Goal: Entertainment & Leisure: Consume media (video, audio)

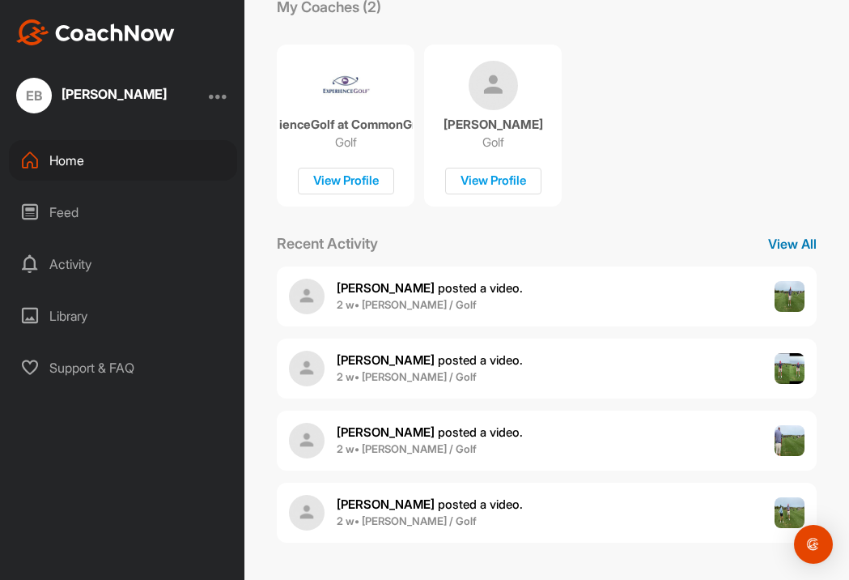
click at [804, 249] on p "View All" at bounding box center [792, 243] width 81 height 19
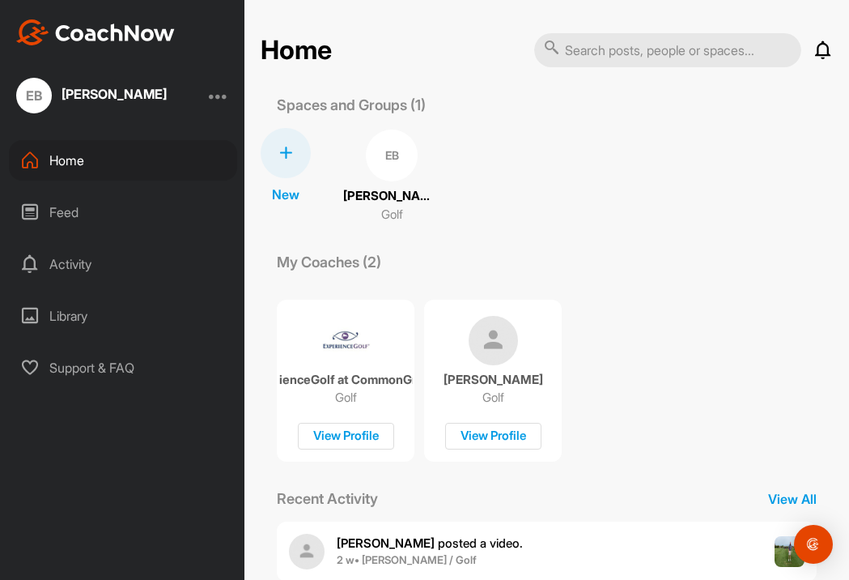
click at [69, 211] on div "Feed" at bounding box center [123, 212] width 228 height 40
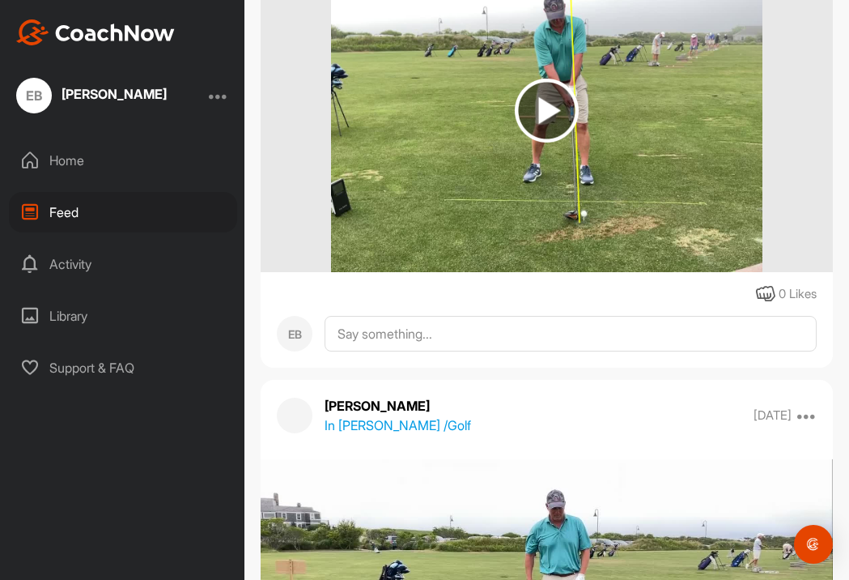
scroll to position [4629, 0]
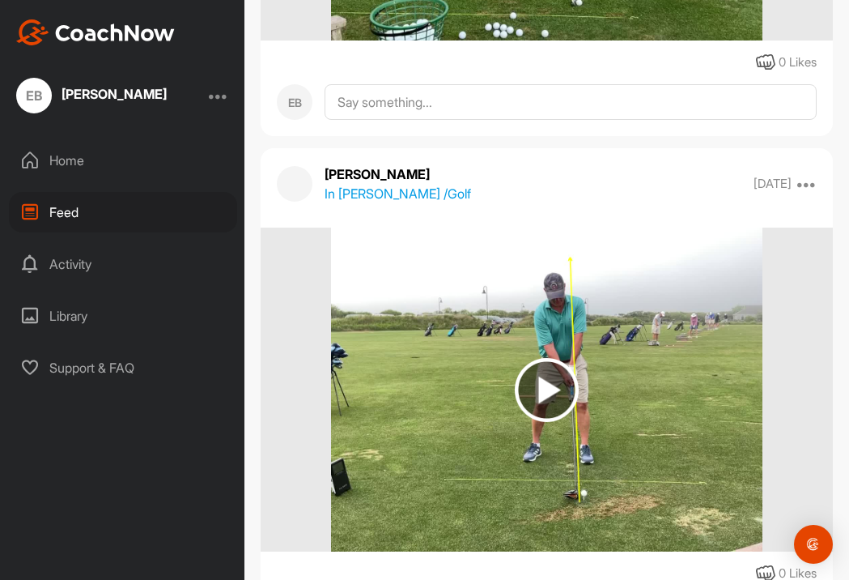
click at [553, 390] on img at bounding box center [547, 390] width 64 height 64
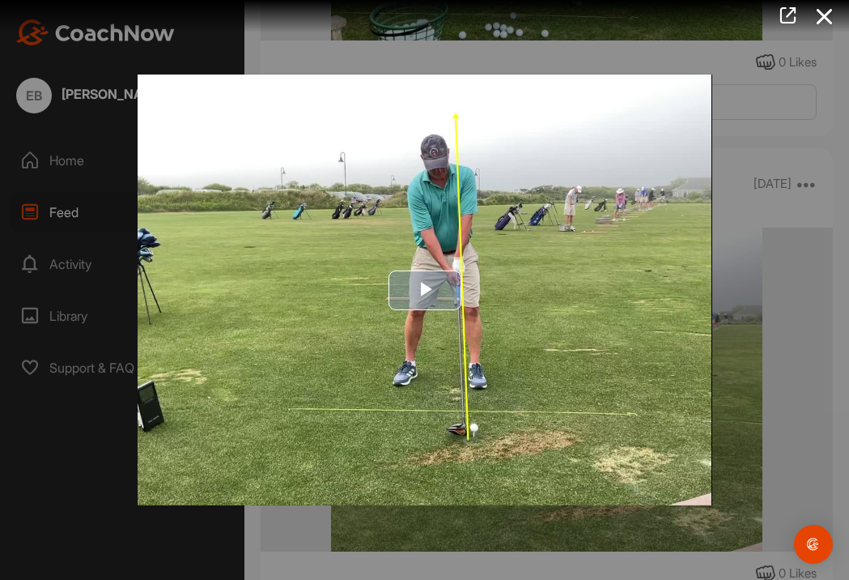
click at [425, 290] on span "Video Player" at bounding box center [425, 290] width 0 height 0
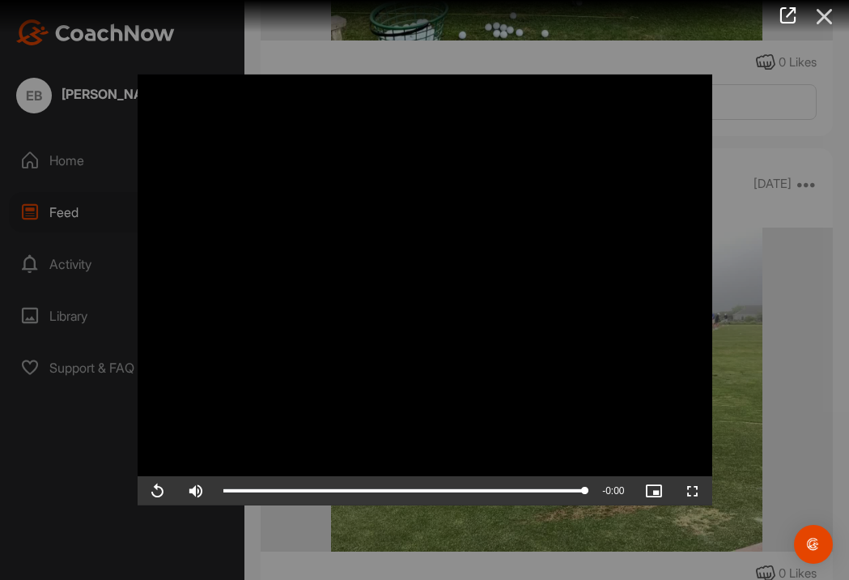
click at [825, 15] on icon at bounding box center [825, 17] width 37 height 30
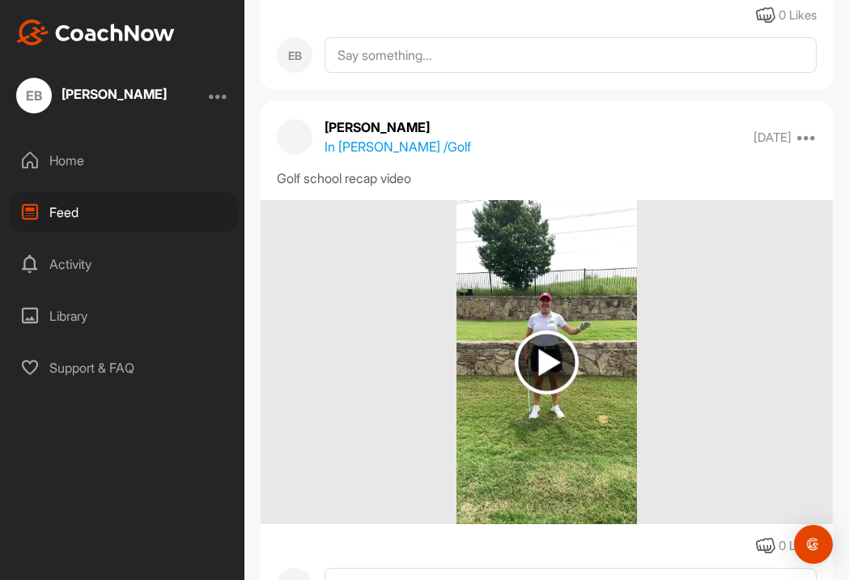
scroll to position [12414, 0]
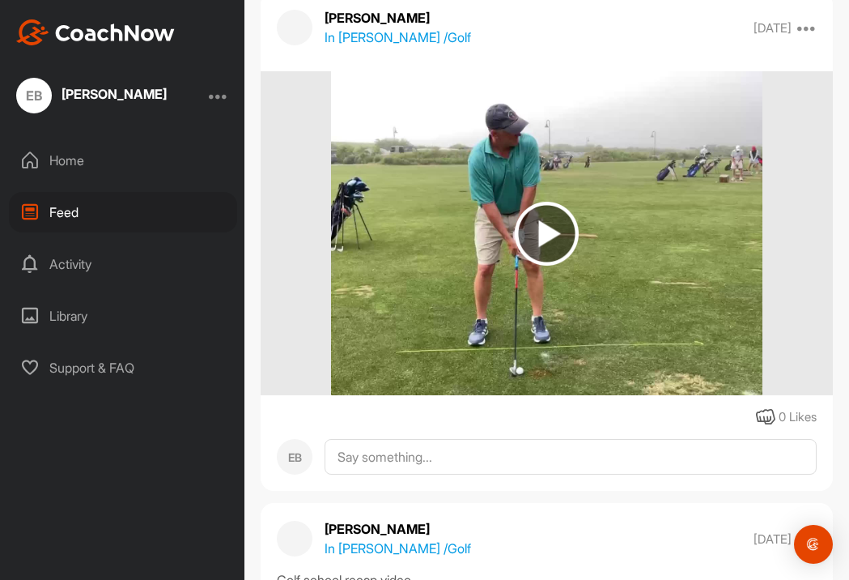
click at [551, 236] on img at bounding box center [547, 234] width 64 height 64
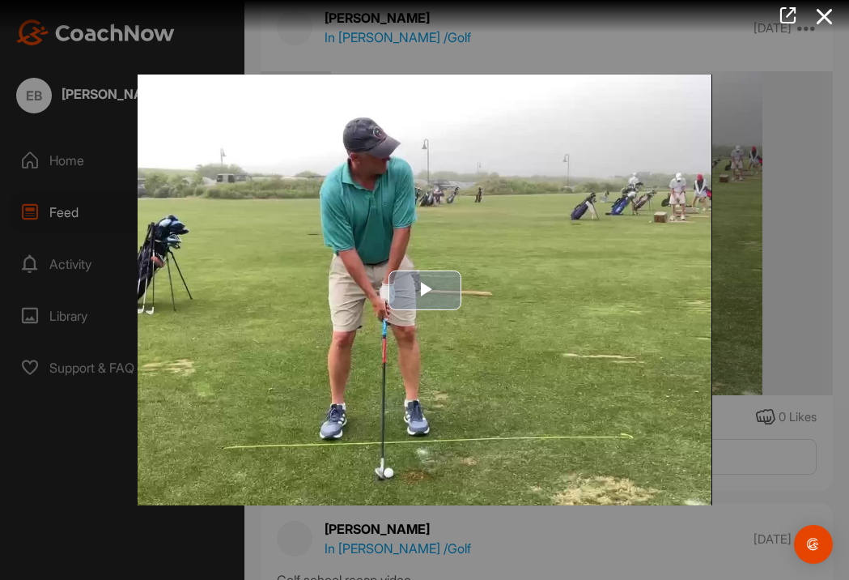
click at [425, 290] on span "Video Player" at bounding box center [425, 290] width 0 height 0
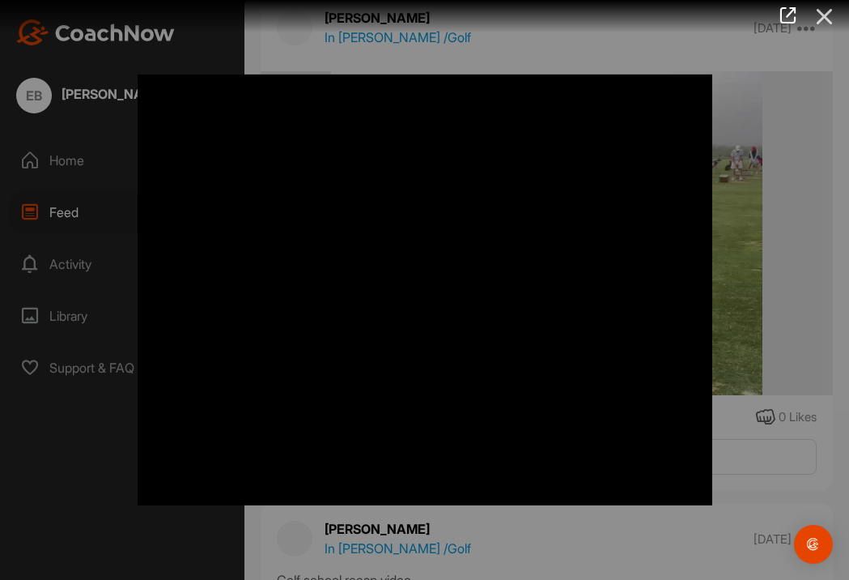
click at [824, 15] on icon at bounding box center [825, 17] width 37 height 30
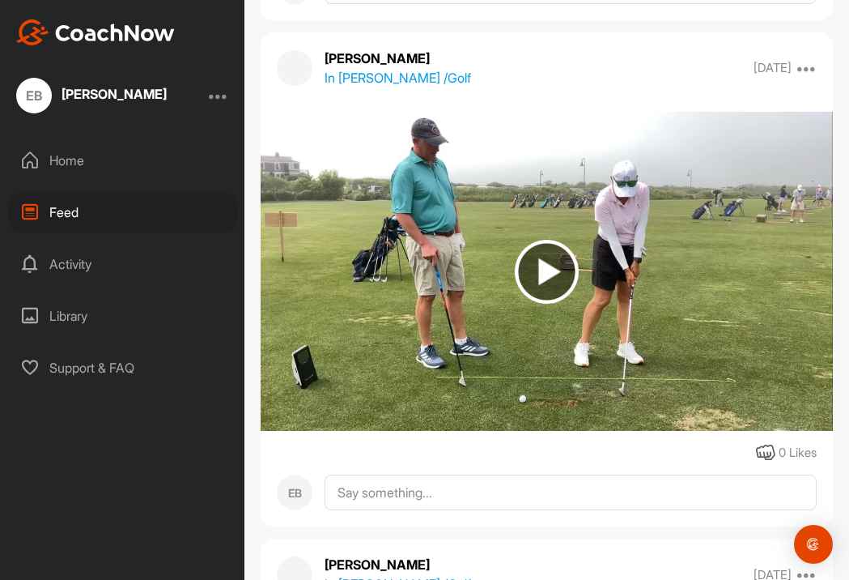
scroll to position [11809, 0]
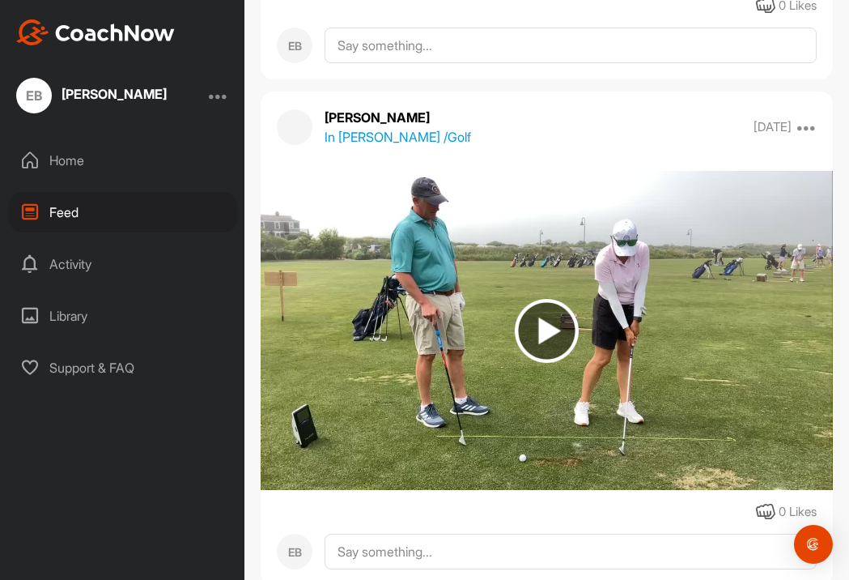
click at [559, 326] on img at bounding box center [547, 331] width 64 height 64
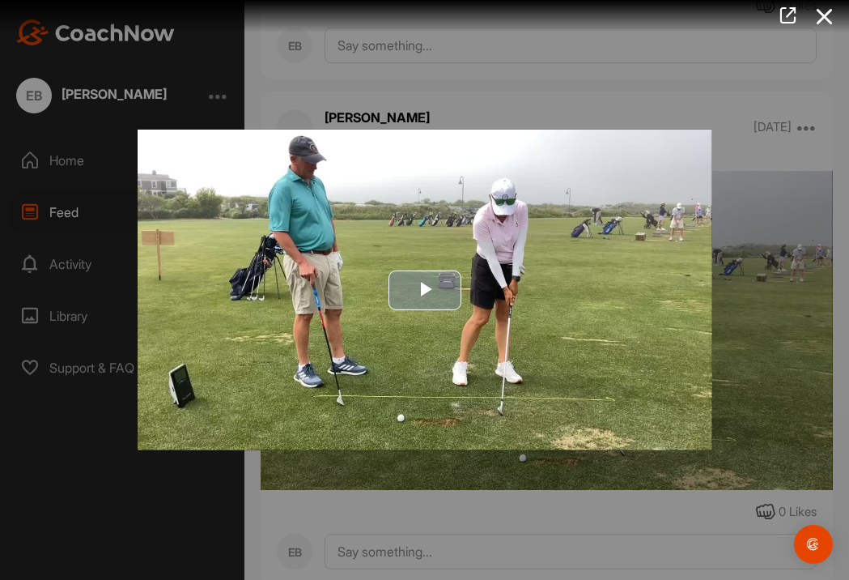
click at [425, 290] on span "Video Player" at bounding box center [425, 290] width 0 height 0
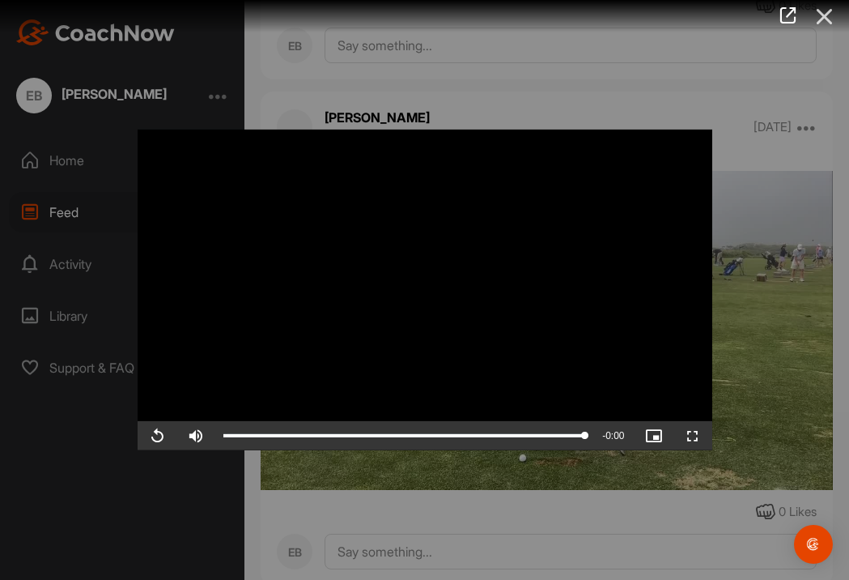
click at [822, 19] on icon at bounding box center [825, 17] width 37 height 30
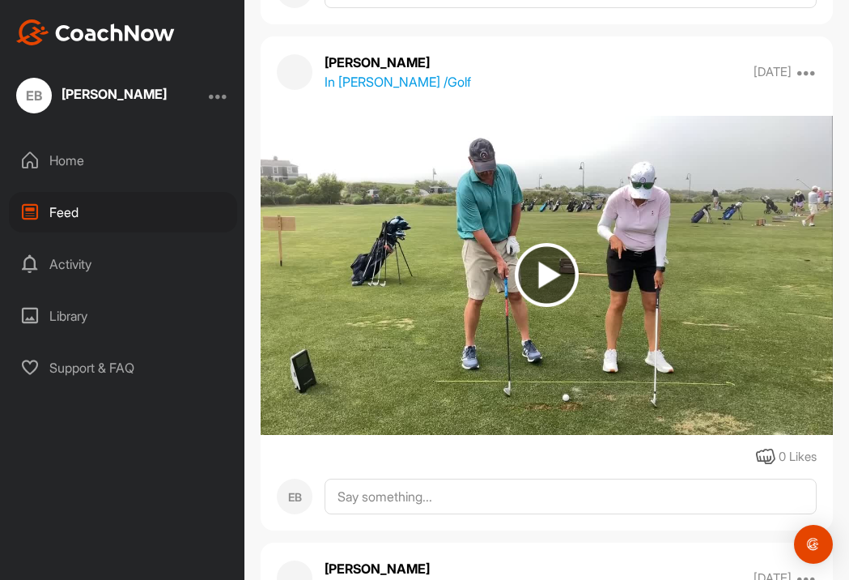
scroll to position [11141, 0]
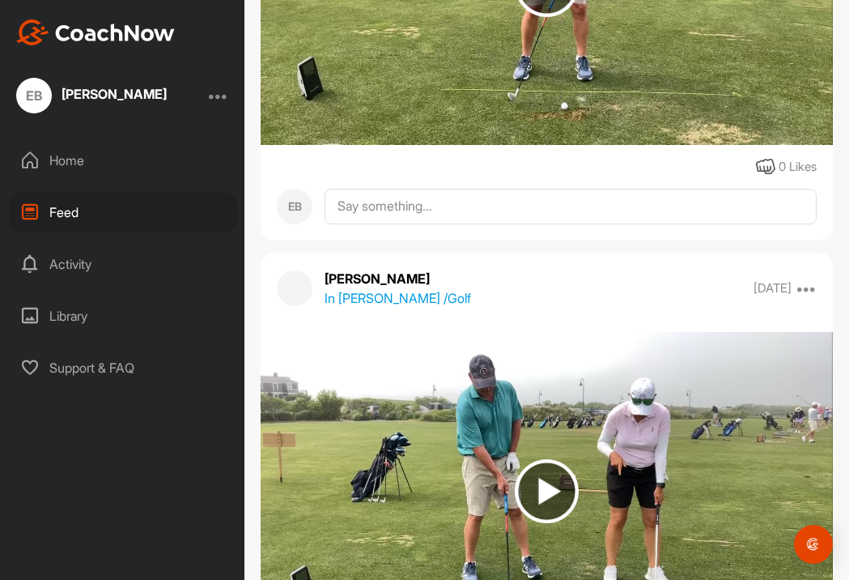
click at [537, 497] on img at bounding box center [547, 491] width 64 height 64
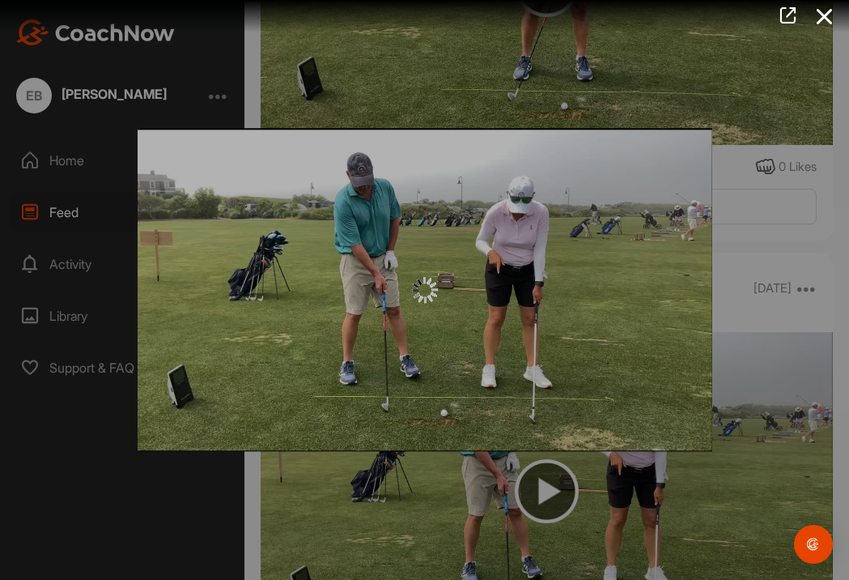
scroll to position [0, 0]
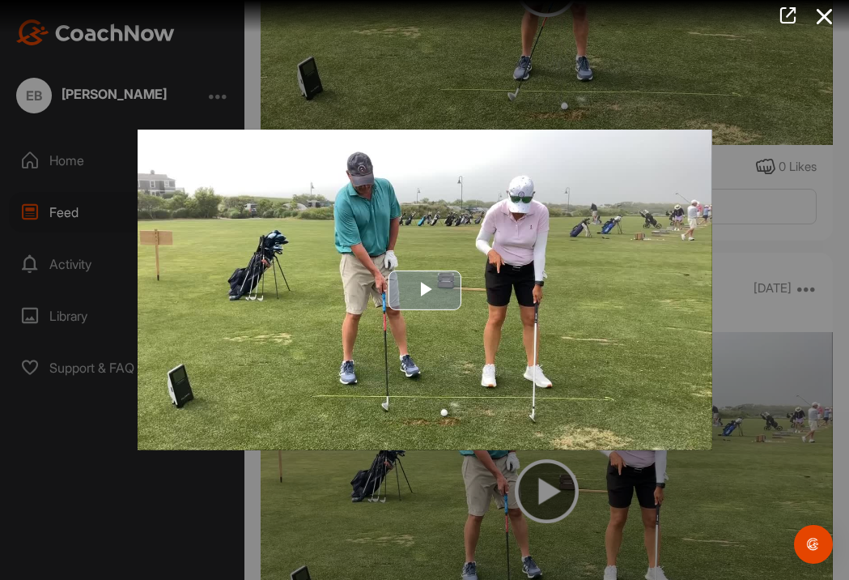
click at [425, 290] on span "Video Player" at bounding box center [425, 290] width 0 height 0
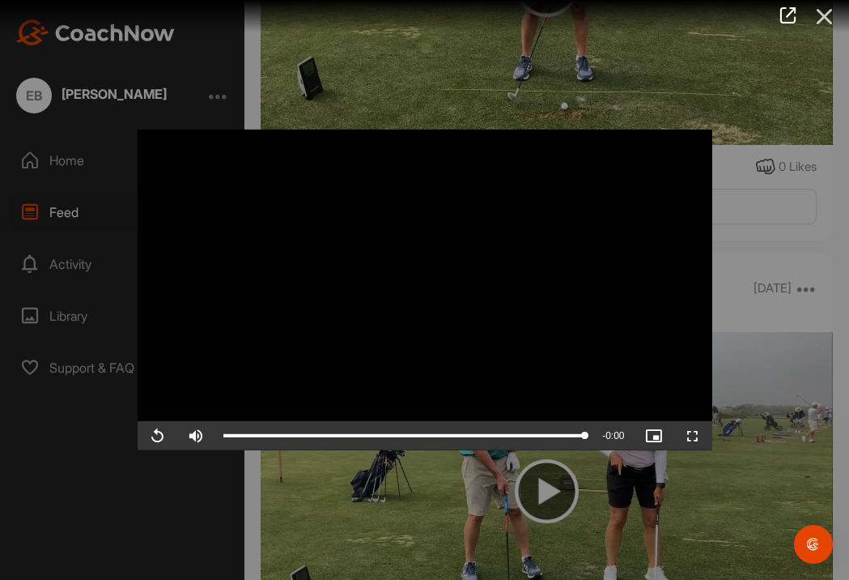
click at [824, 15] on icon at bounding box center [825, 17] width 37 height 30
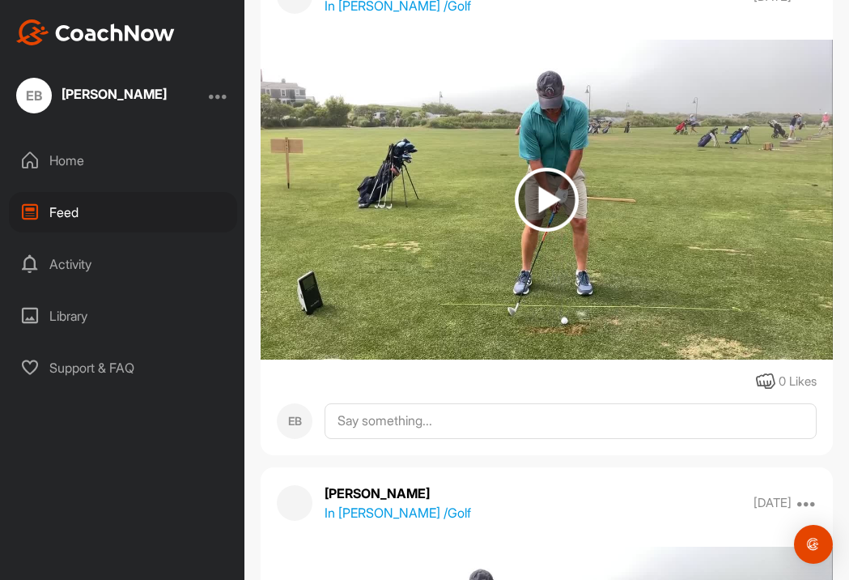
scroll to position [10761, 0]
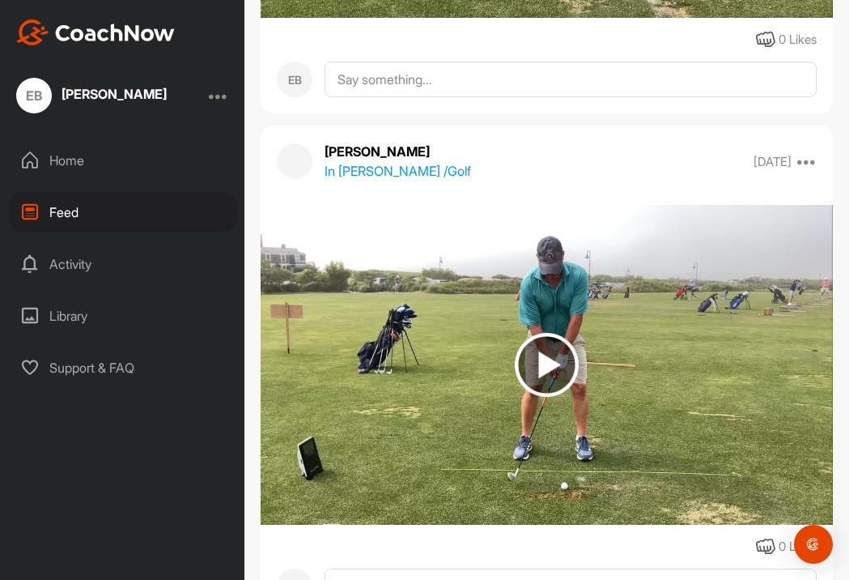
click at [550, 371] on img at bounding box center [547, 365] width 64 height 64
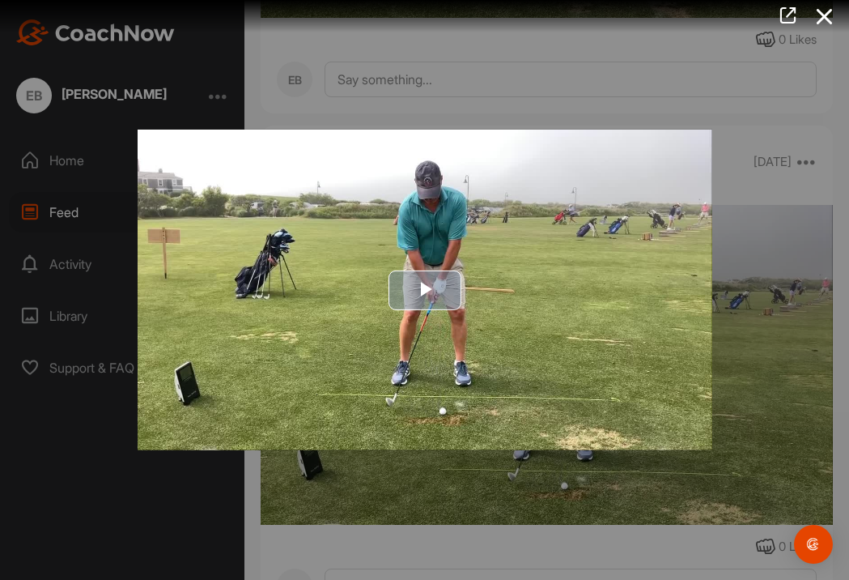
click at [425, 290] on span "Video Player" at bounding box center [425, 290] width 0 height 0
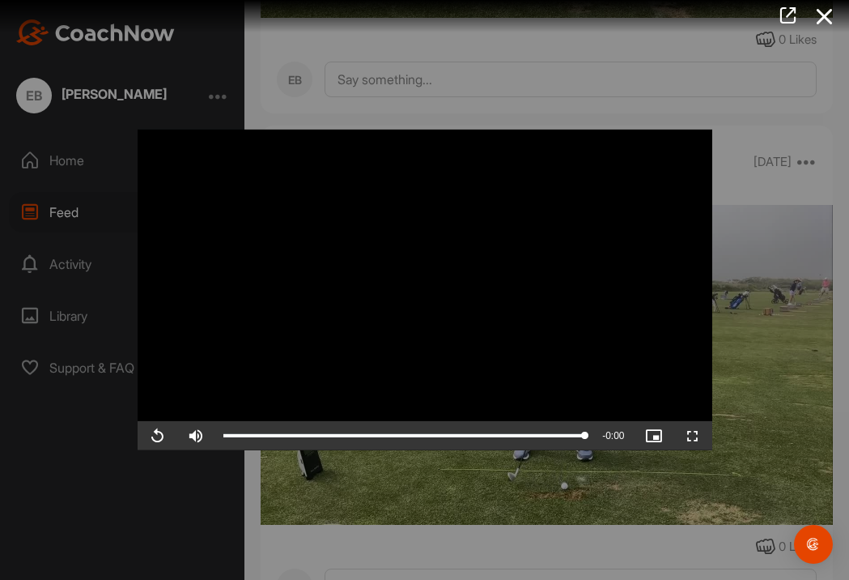
click at [160, 436] on span "Video Player" at bounding box center [157, 436] width 39 height 0
click at [824, 10] on icon at bounding box center [825, 17] width 37 height 30
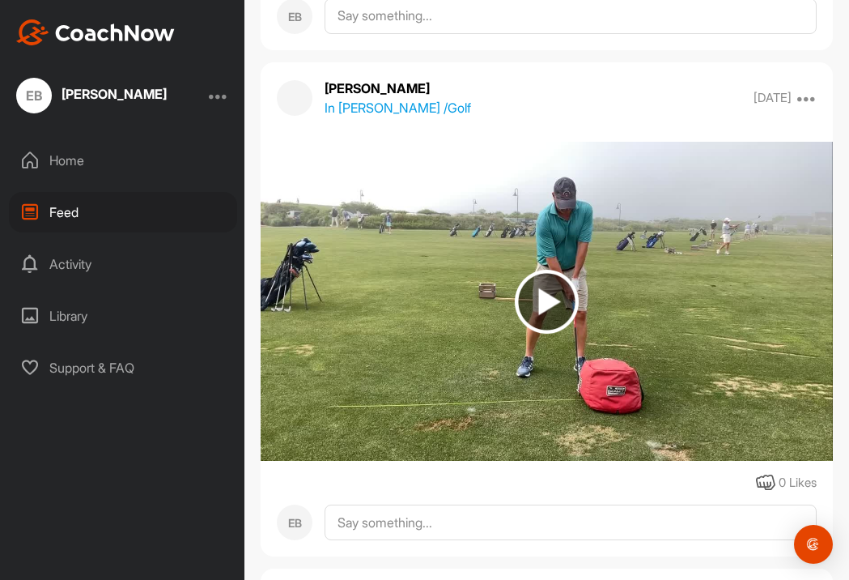
scroll to position [10306, 0]
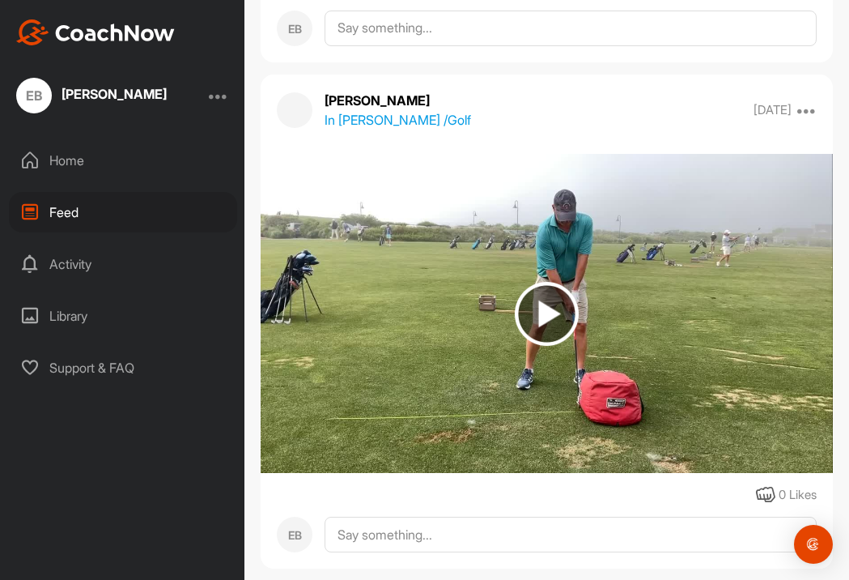
click at [546, 313] on img at bounding box center [547, 314] width 64 height 64
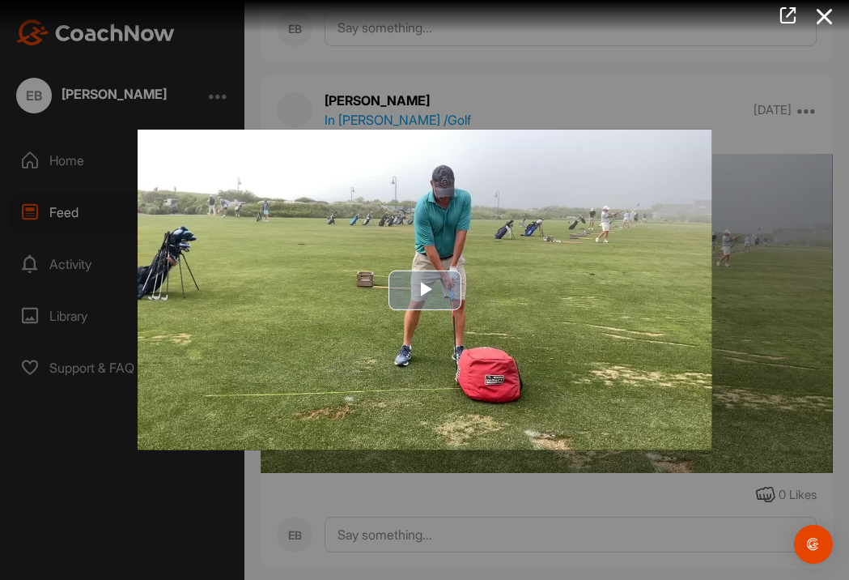
click at [425, 290] on span "Video Player" at bounding box center [425, 290] width 0 height 0
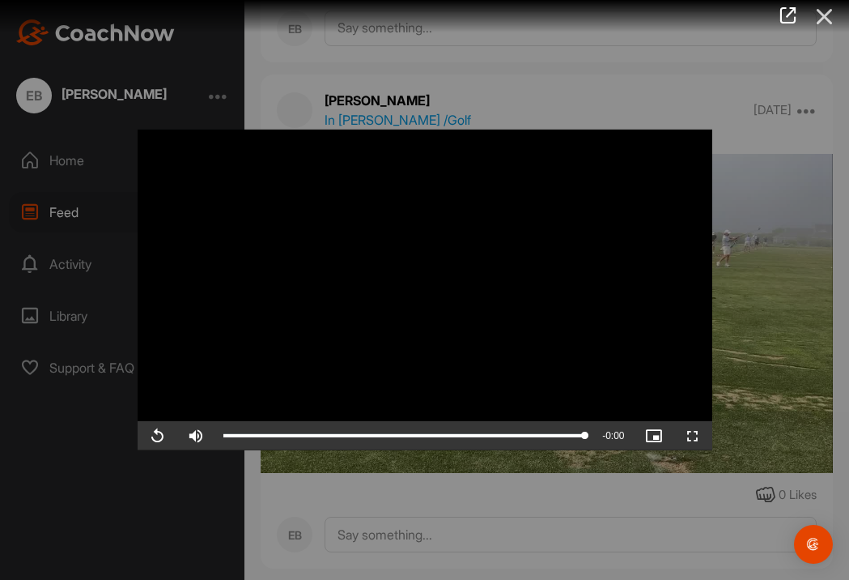
click at [828, 16] on icon at bounding box center [825, 17] width 37 height 30
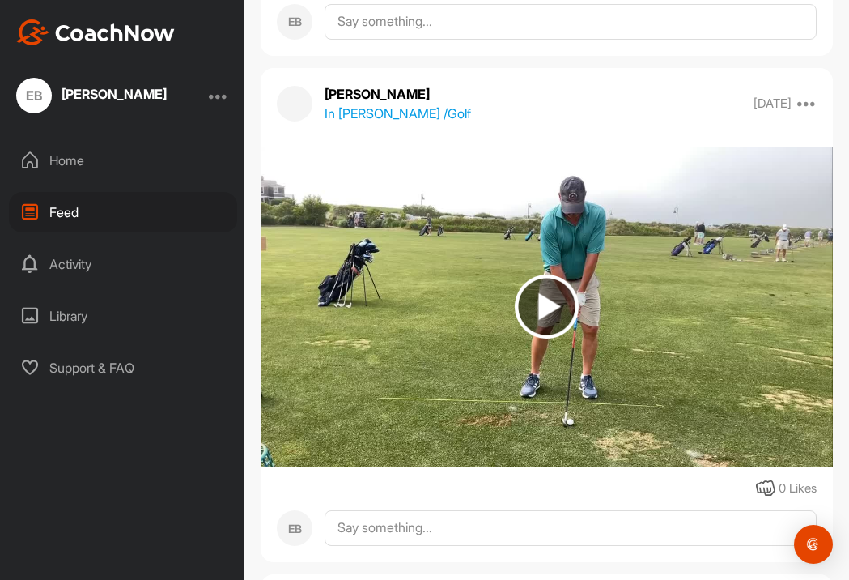
scroll to position [9795, 0]
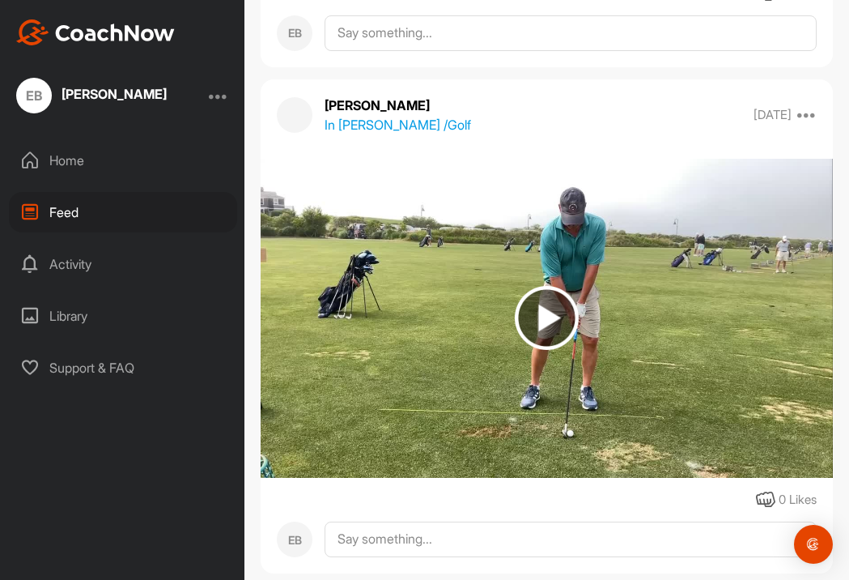
click at [543, 319] on img at bounding box center [547, 318] width 64 height 64
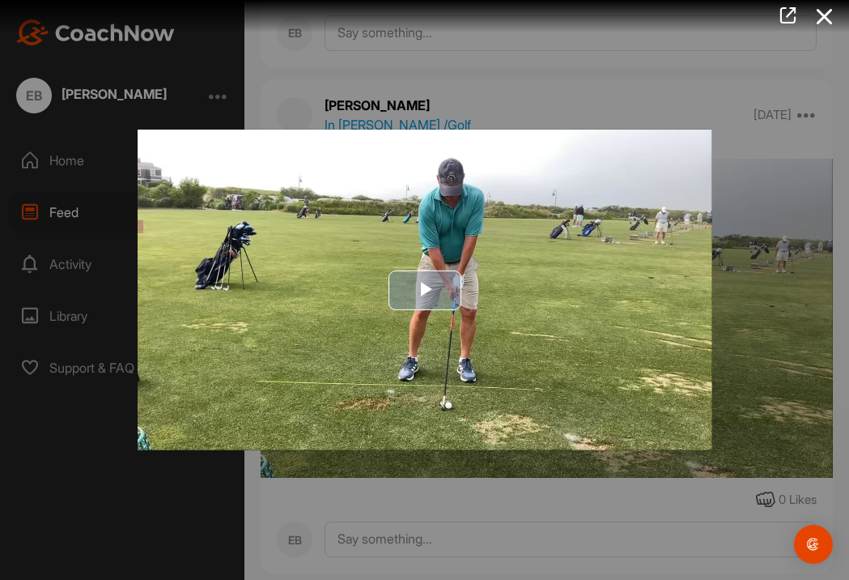
click at [425, 290] on span "Video Player" at bounding box center [425, 290] width 0 height 0
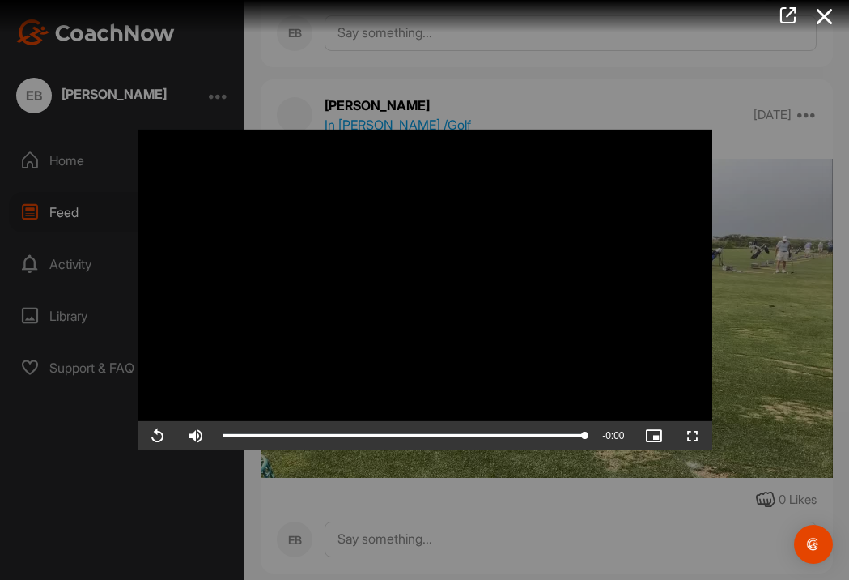
click at [158, 436] on span "Video Player" at bounding box center [157, 436] width 39 height 0
click at [825, 18] on icon at bounding box center [825, 17] width 37 height 30
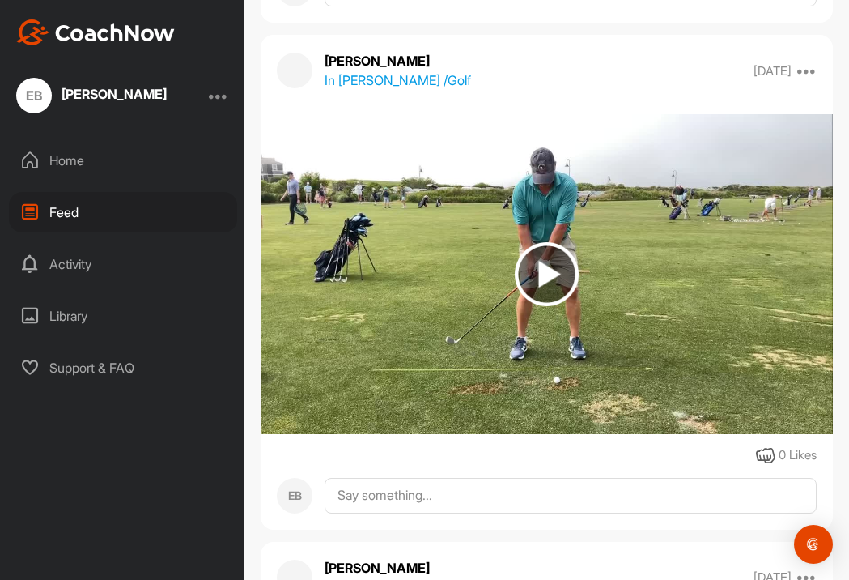
scroll to position [9294, 0]
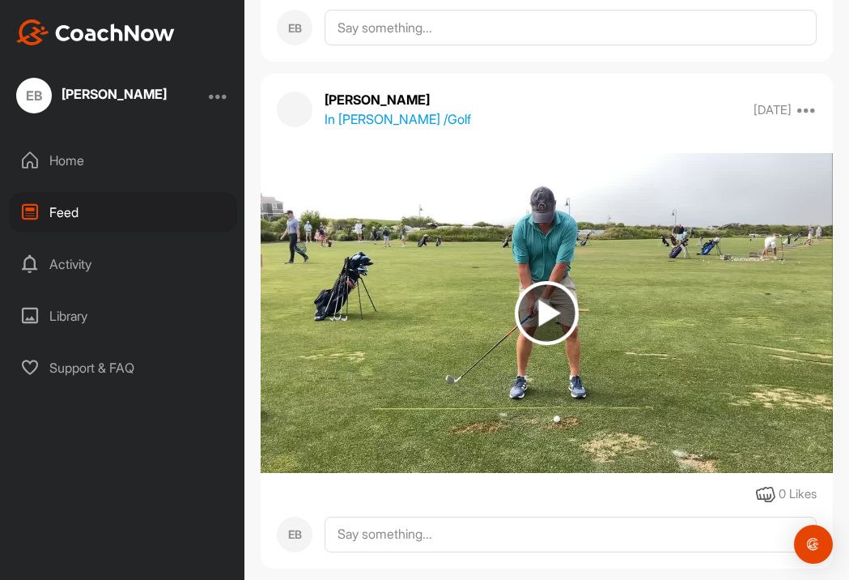
click at [546, 311] on img at bounding box center [547, 313] width 64 height 64
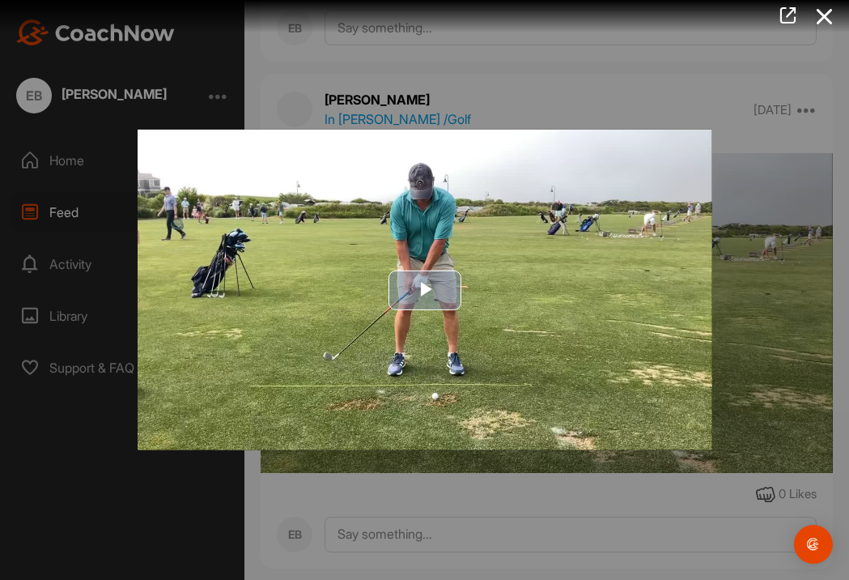
click at [425, 290] on span "Video Player" at bounding box center [425, 290] width 0 height 0
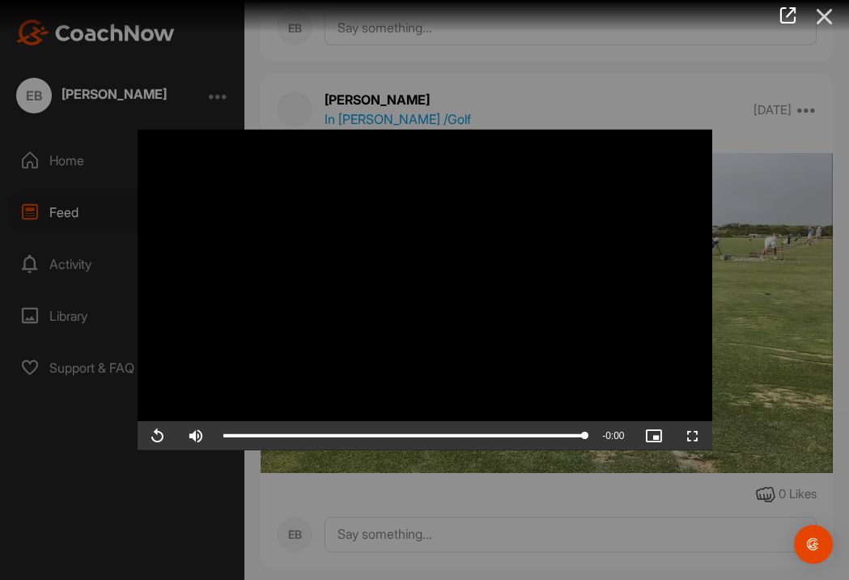
click at [824, 19] on icon at bounding box center [825, 17] width 37 height 30
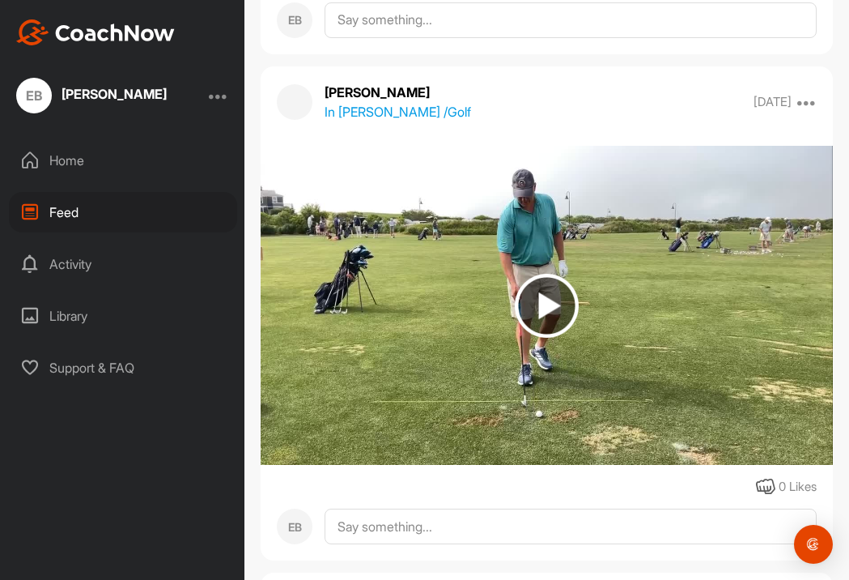
scroll to position [8733, 0]
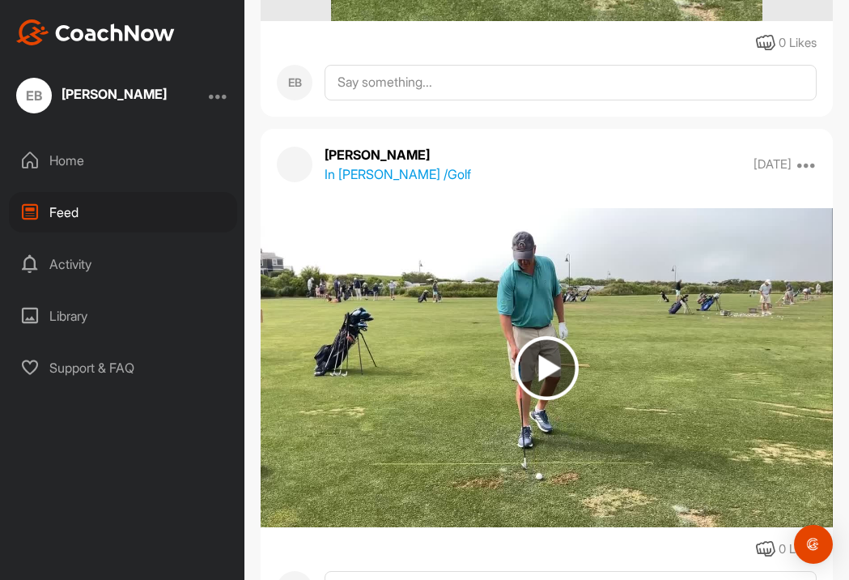
click at [535, 367] on img at bounding box center [547, 368] width 64 height 64
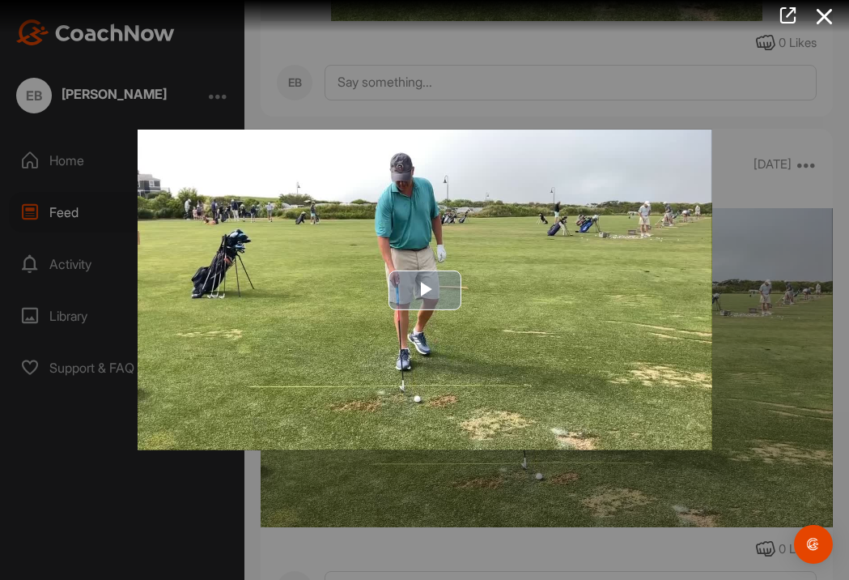
click at [425, 290] on span "Video Player" at bounding box center [425, 290] width 0 height 0
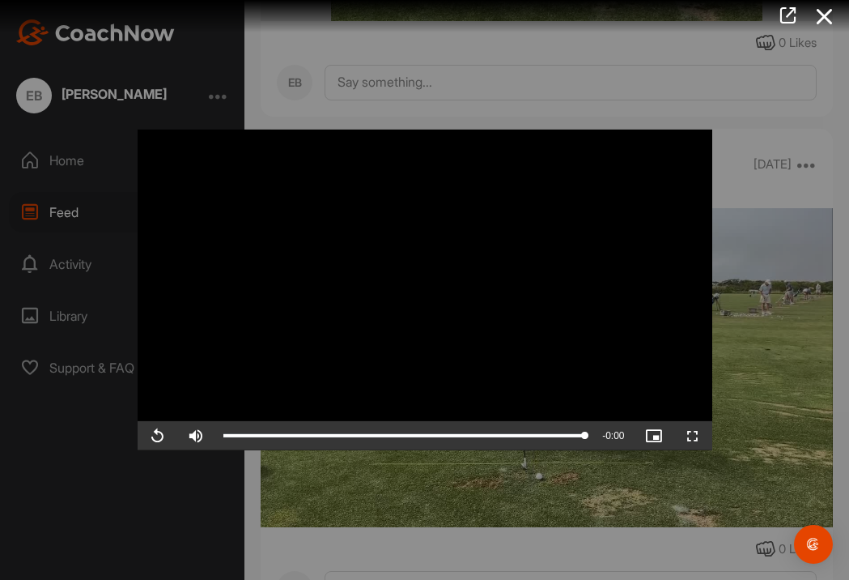
click at [164, 436] on span "Video Player" at bounding box center [157, 436] width 39 height 0
click at [824, 19] on icon at bounding box center [825, 17] width 37 height 30
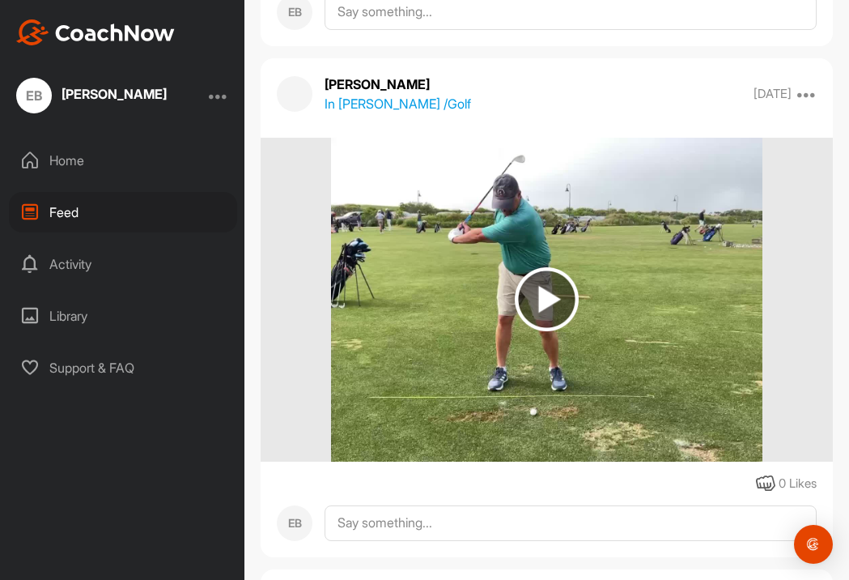
scroll to position [8241, 0]
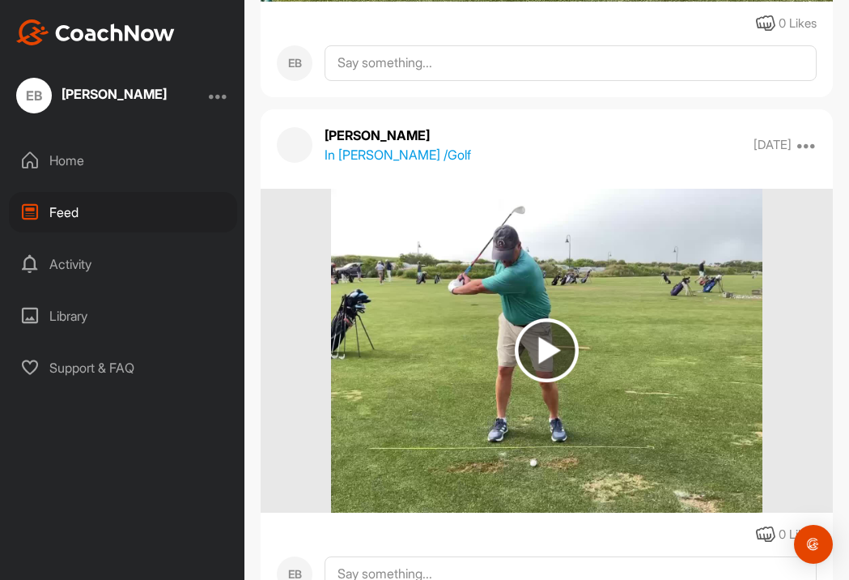
click at [550, 351] on img at bounding box center [547, 350] width 64 height 64
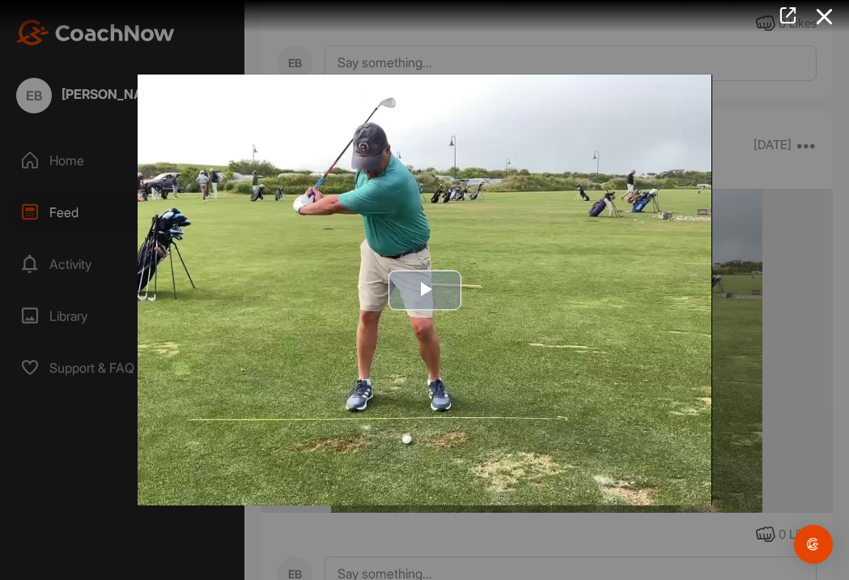
click at [425, 290] on span "Video Player" at bounding box center [425, 290] width 0 height 0
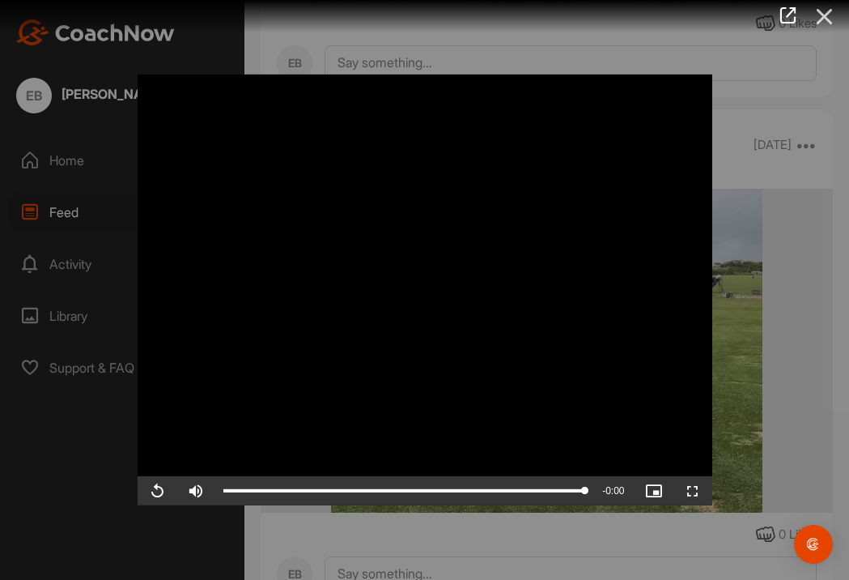
click at [822, 23] on icon at bounding box center [825, 17] width 37 height 30
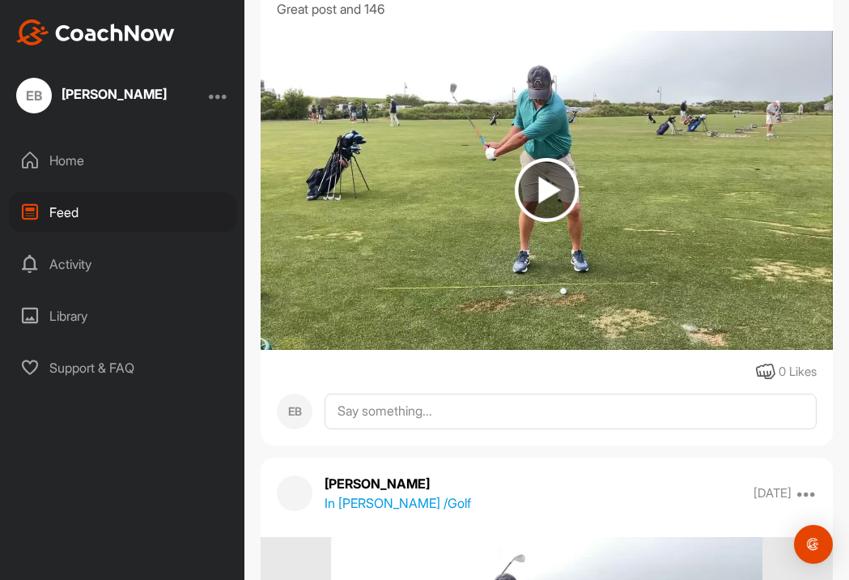
scroll to position [7619, 0]
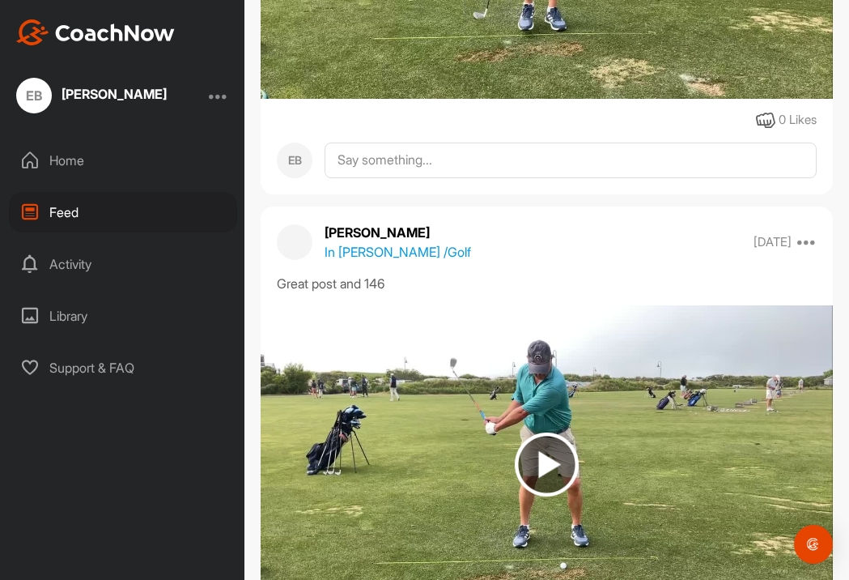
click at [543, 462] on img at bounding box center [547, 464] width 64 height 64
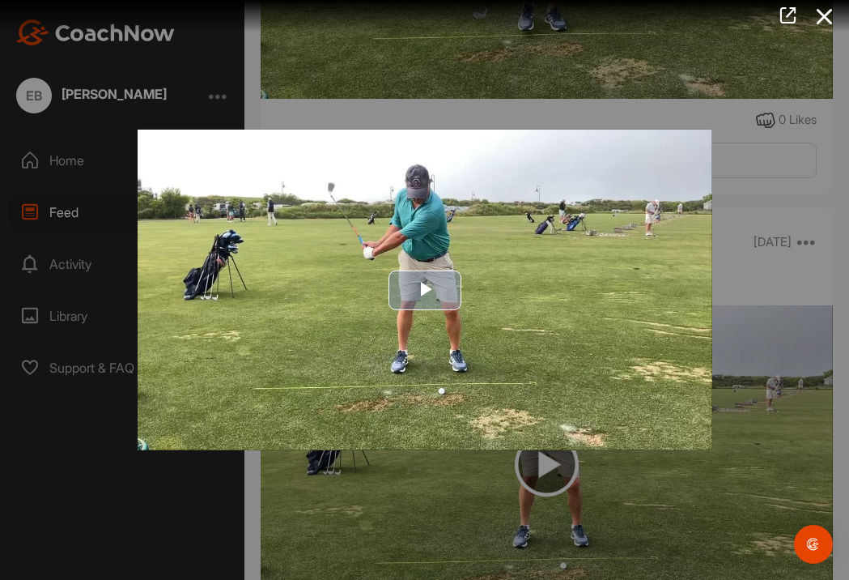
click at [425, 290] on span "Video Player" at bounding box center [425, 290] width 0 height 0
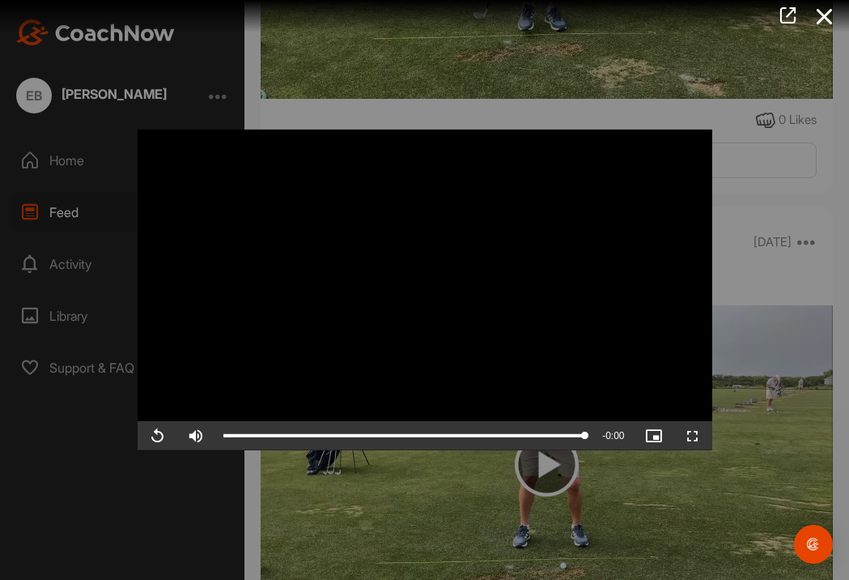
click at [159, 436] on span "Video Player" at bounding box center [157, 436] width 39 height 0
click at [827, 13] on icon at bounding box center [825, 17] width 37 height 30
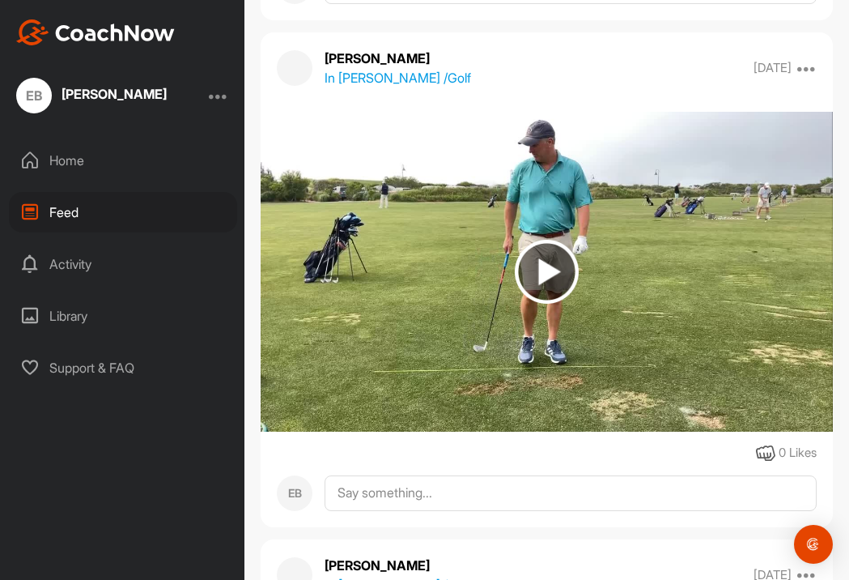
scroll to position [7282, 0]
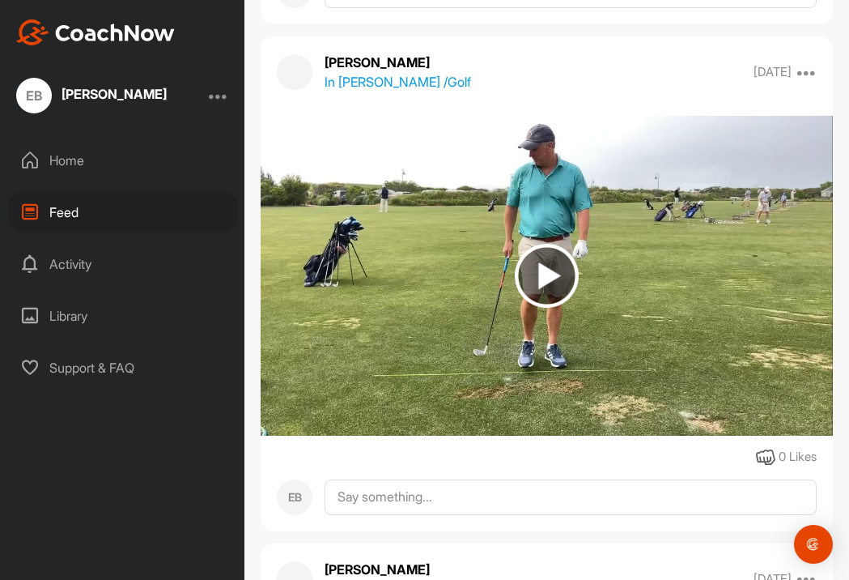
click at [551, 279] on img at bounding box center [547, 276] width 64 height 64
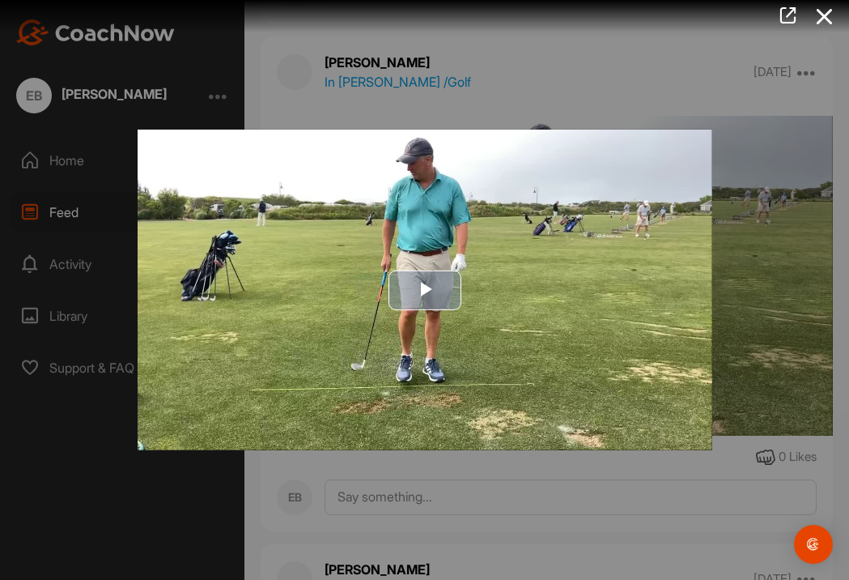
click at [425, 290] on span "Video Player" at bounding box center [425, 290] width 0 height 0
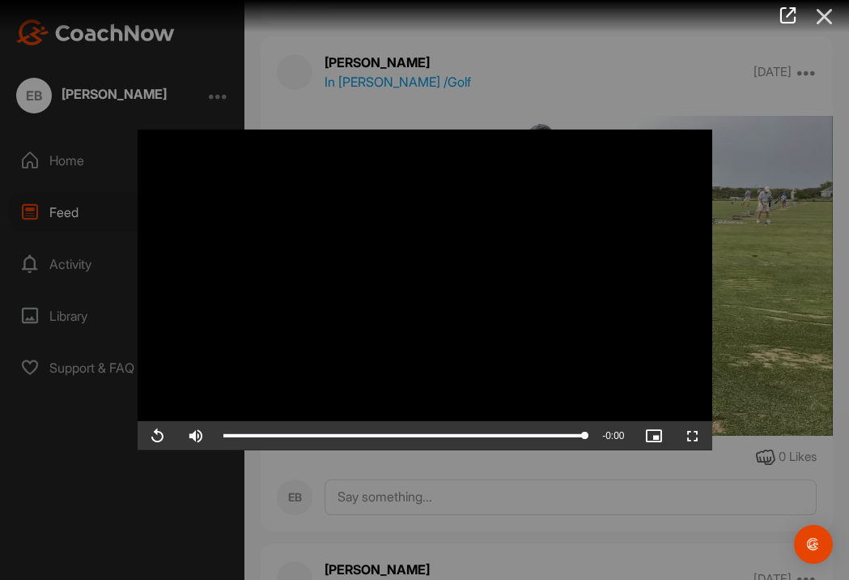
click at [823, 22] on icon at bounding box center [825, 17] width 37 height 30
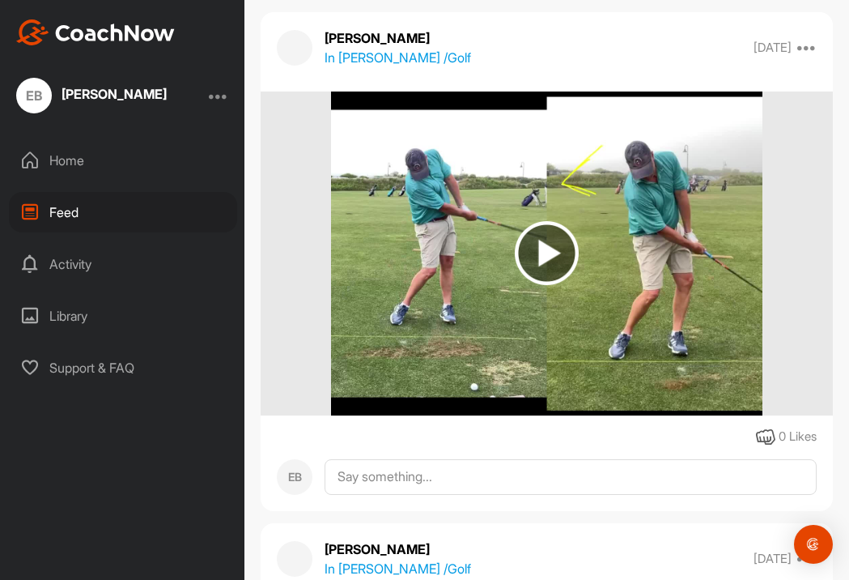
scroll to position [5777, 0]
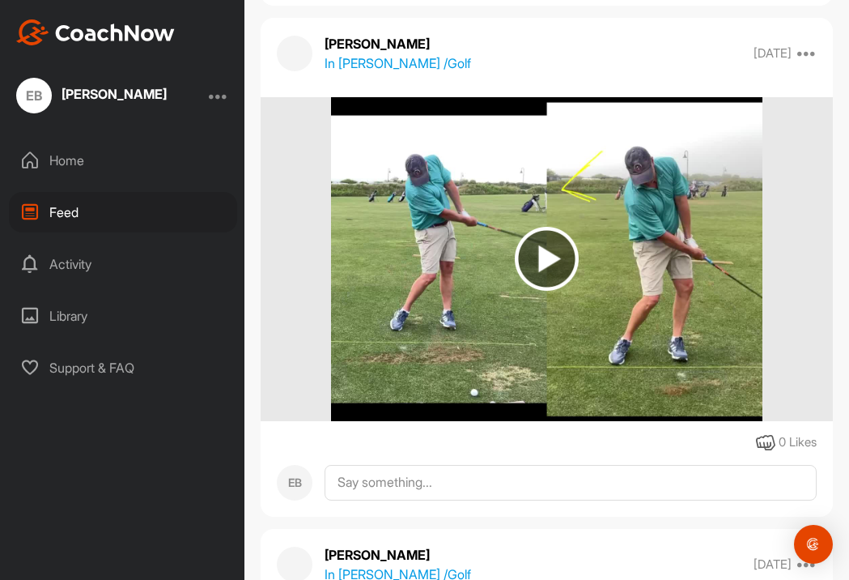
click at [546, 249] on img at bounding box center [547, 259] width 64 height 64
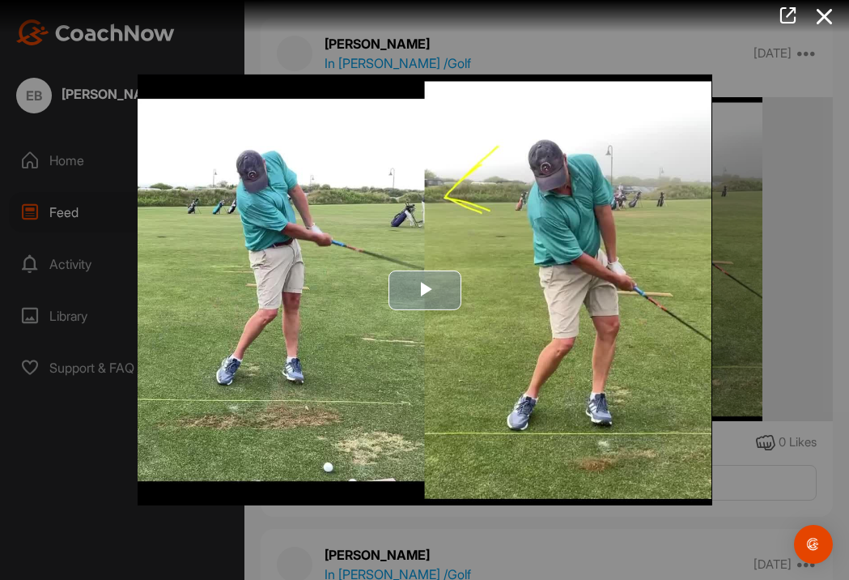
click at [425, 290] on span "Video Player" at bounding box center [425, 290] width 0 height 0
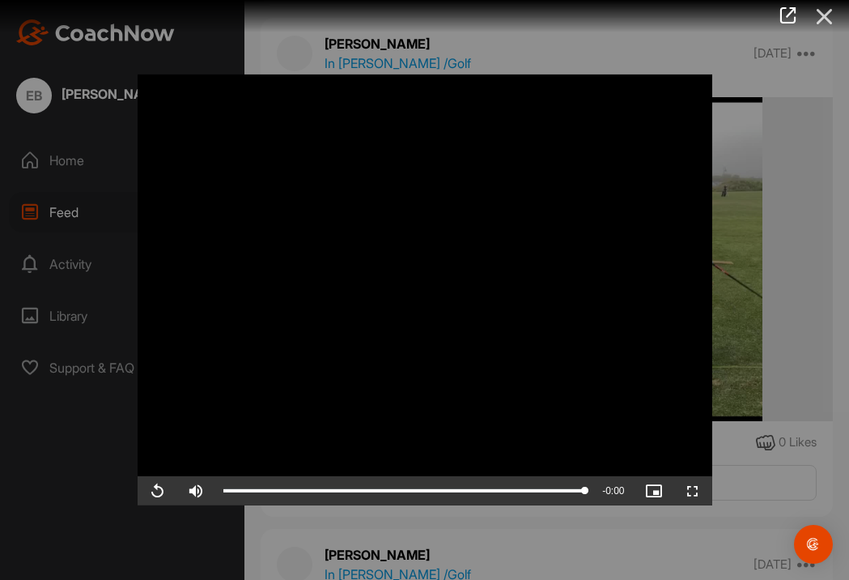
click at [827, 15] on icon at bounding box center [825, 17] width 37 height 30
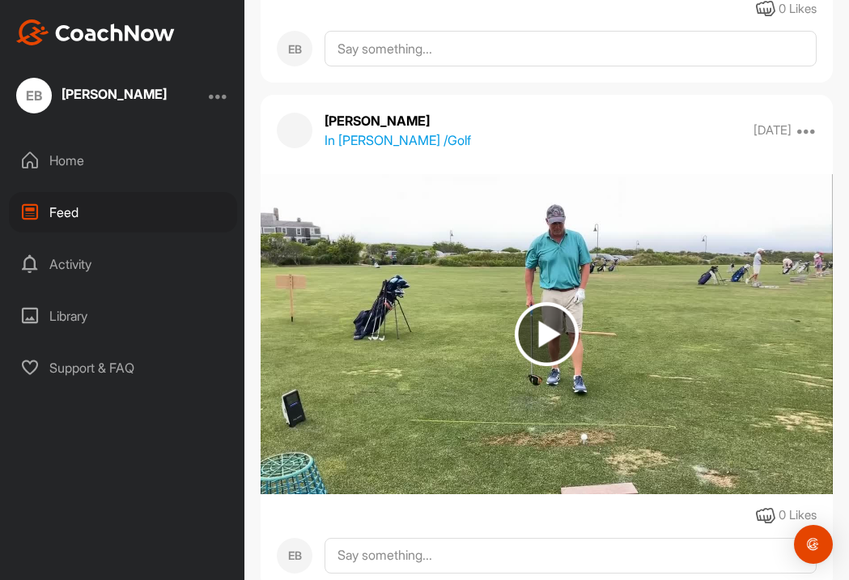
scroll to position [5200, 0]
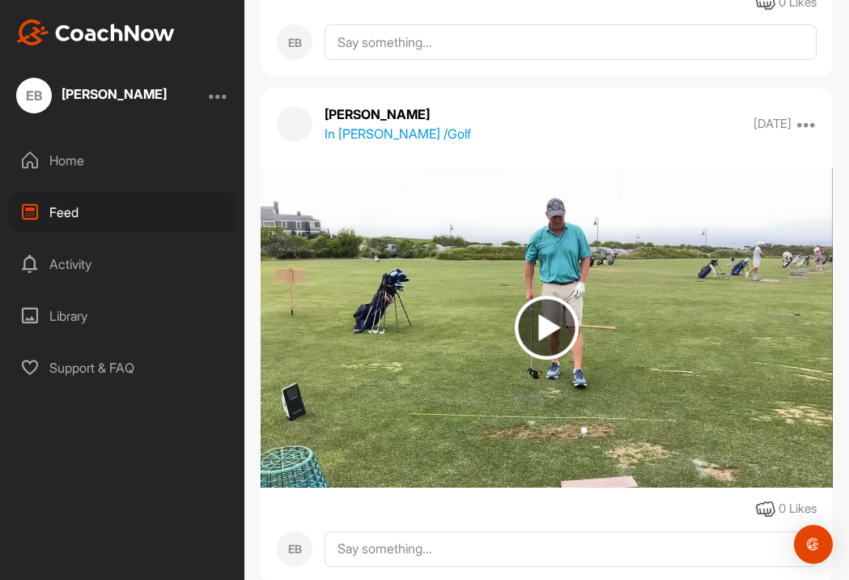
click at [554, 327] on img at bounding box center [547, 328] width 64 height 64
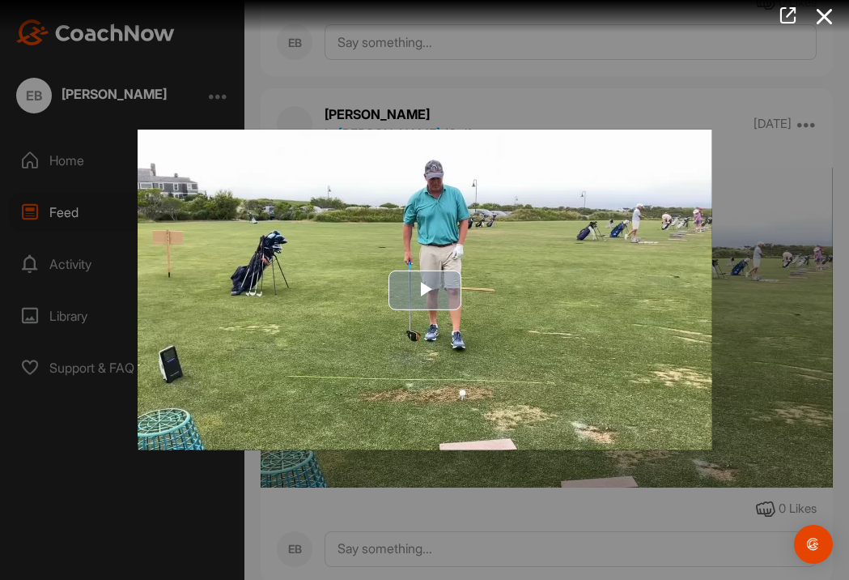
click at [425, 290] on span "Video Player" at bounding box center [425, 290] width 0 height 0
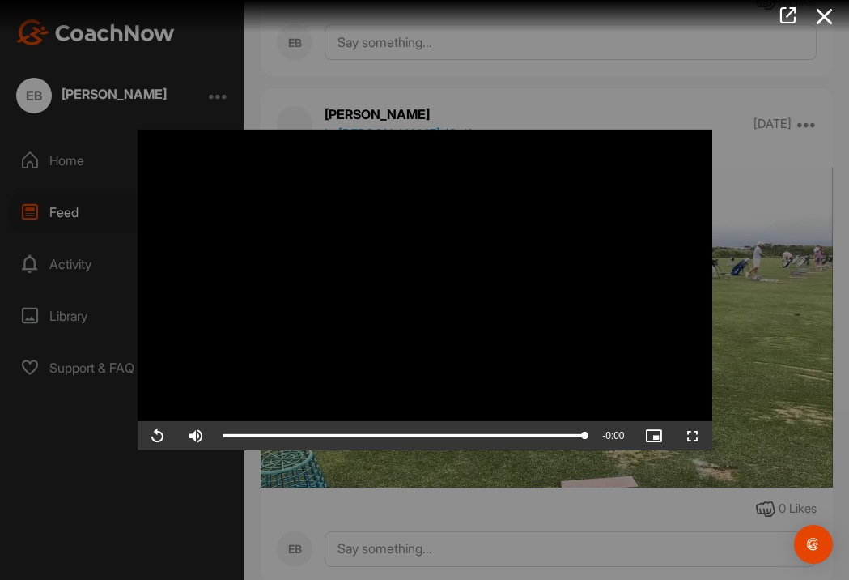
click at [160, 436] on span "Video Player" at bounding box center [157, 436] width 39 height 0
drag, startPoint x: 246, startPoint y: 432, endPoint x: 534, endPoint y: 416, distance: 288.7
click at [534, 416] on div "Video Player is loading. Play Video Play Skip Backward Skip Forward Mute 98% Cu…" at bounding box center [425, 290] width 575 height 321
click at [824, 14] on icon at bounding box center [825, 17] width 37 height 30
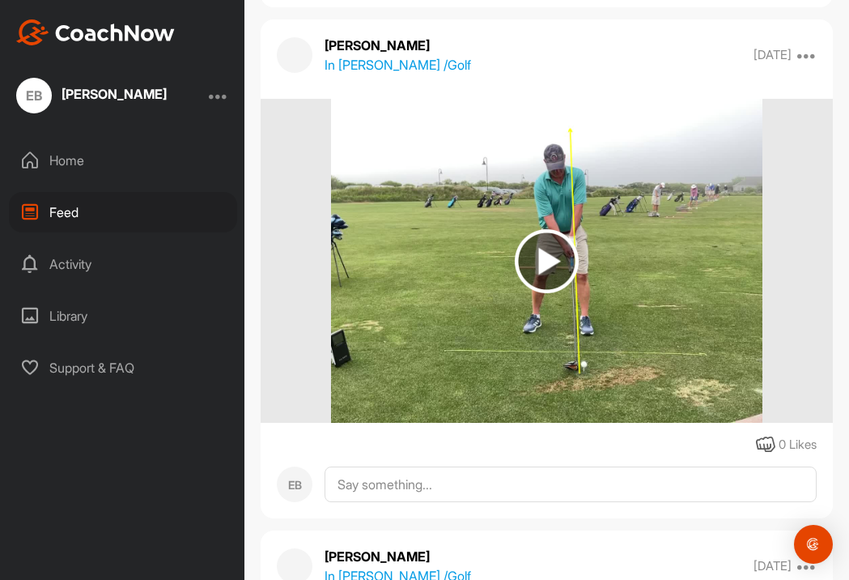
scroll to position [4753, 0]
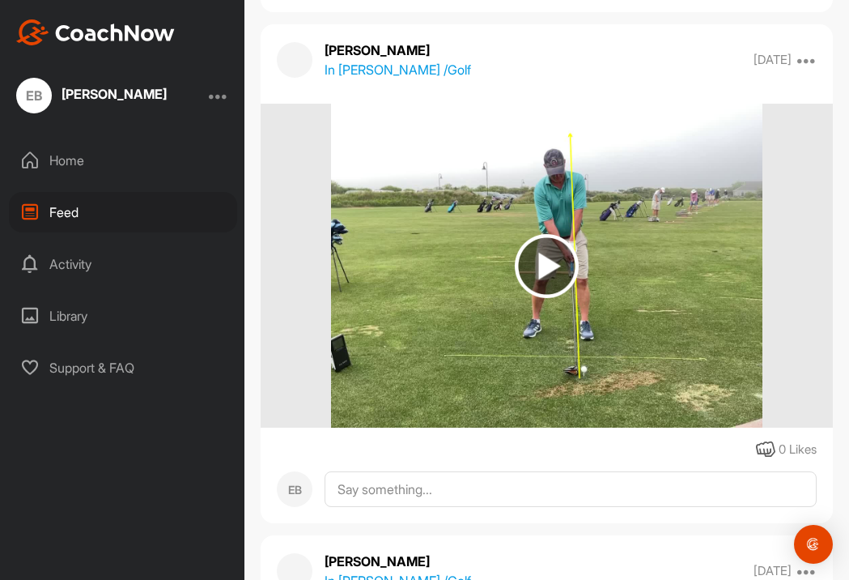
click at [548, 266] on img at bounding box center [547, 266] width 64 height 64
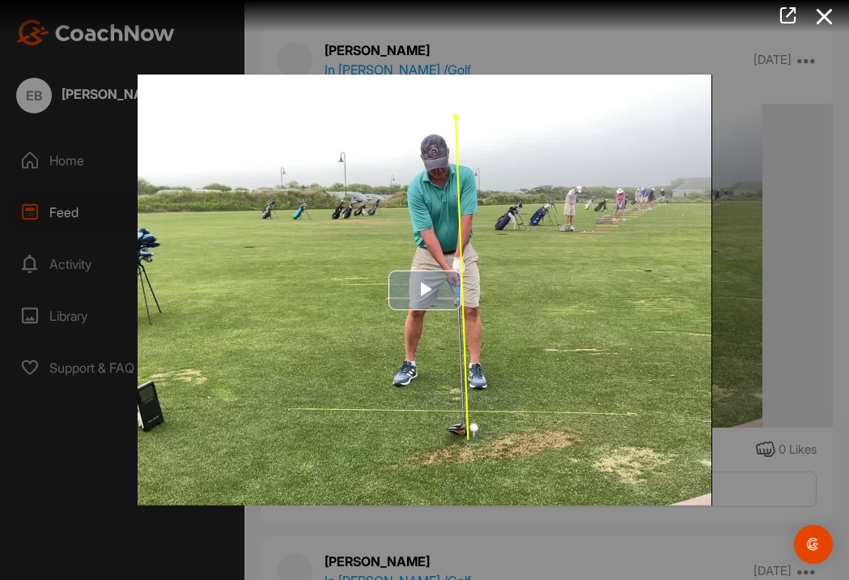
click at [425, 290] on span "Video Player" at bounding box center [425, 290] width 0 height 0
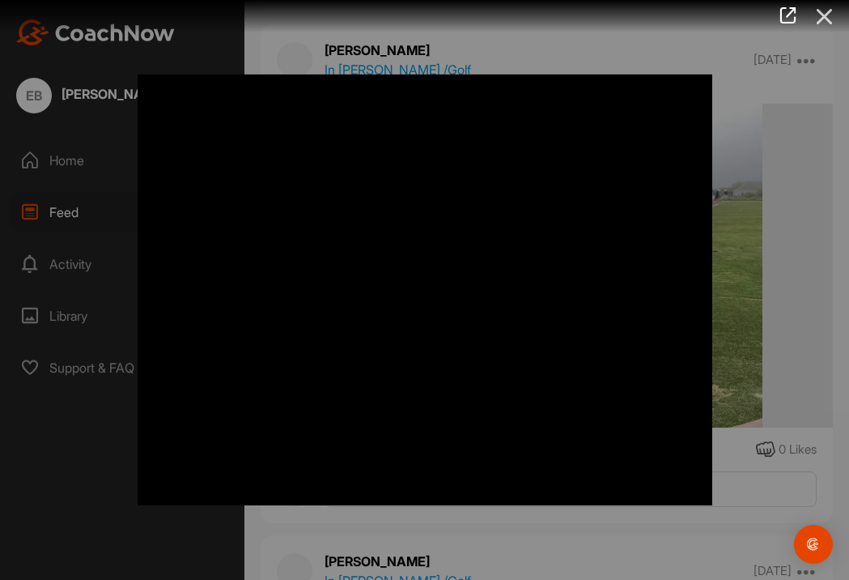
click at [826, 15] on icon at bounding box center [825, 17] width 37 height 30
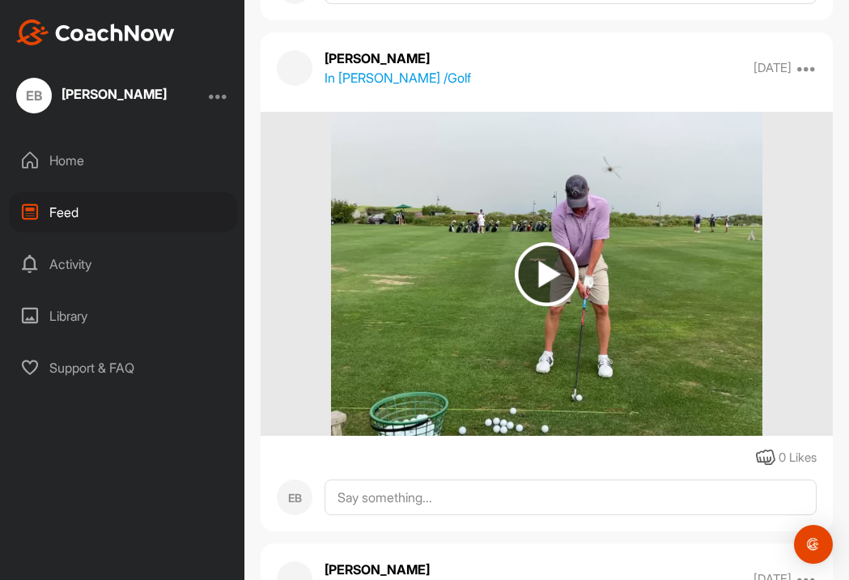
scroll to position [4223, 0]
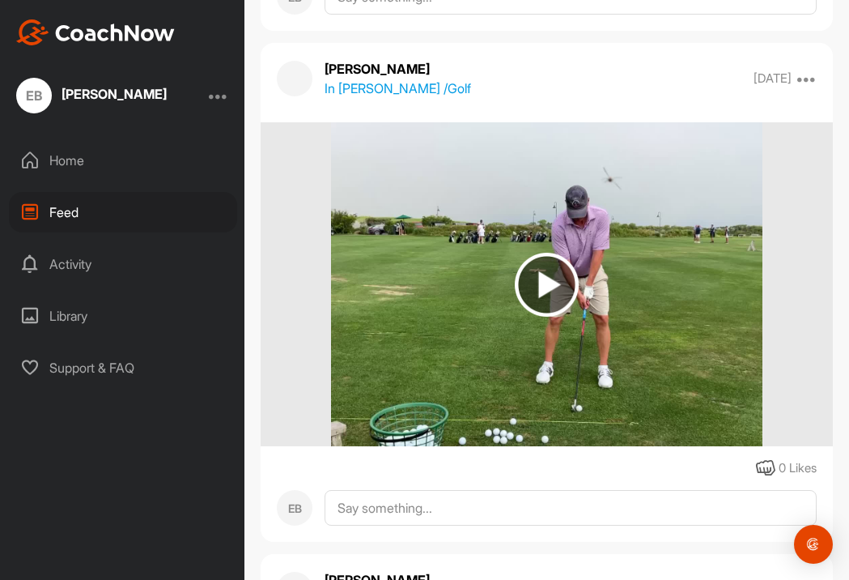
click at [550, 282] on img at bounding box center [547, 285] width 64 height 64
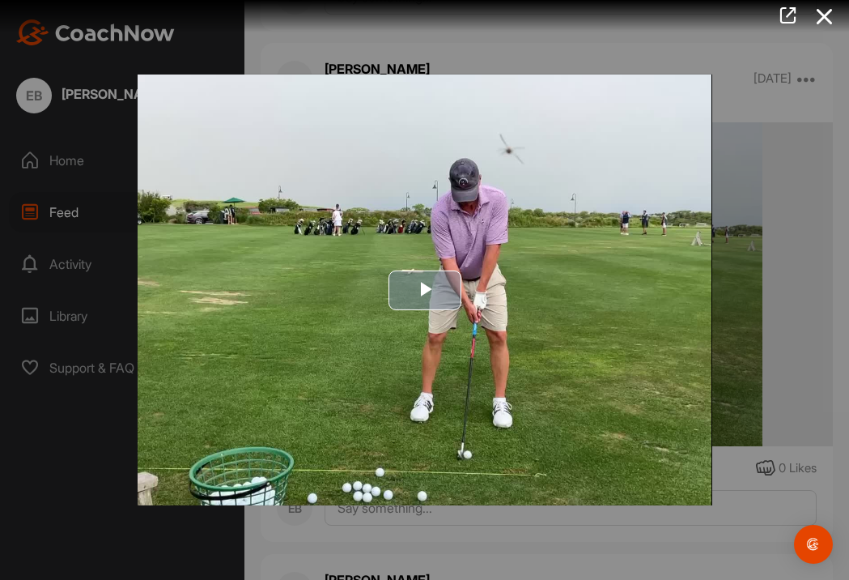
click at [425, 290] on span "Video Player" at bounding box center [425, 290] width 0 height 0
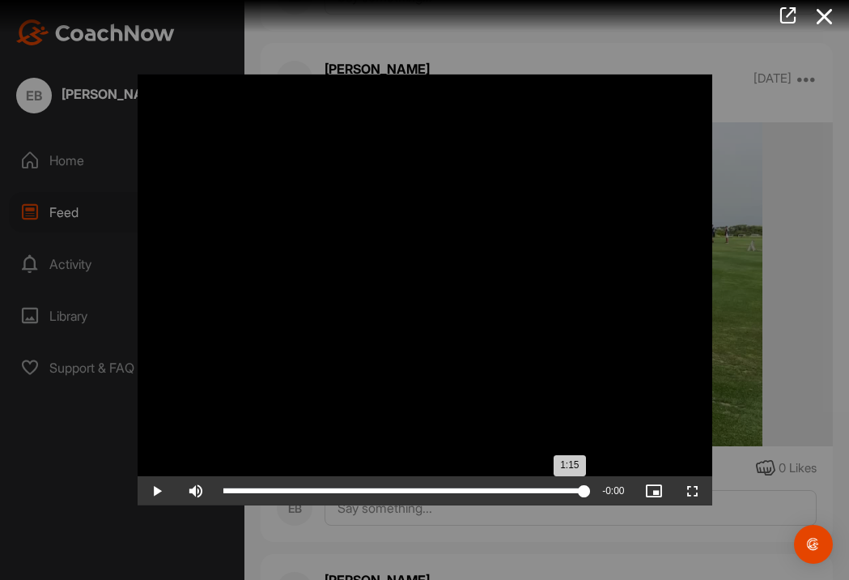
drag, startPoint x: 589, startPoint y: 494, endPoint x: 585, endPoint y: 484, distance: 10.2
click at [585, 488] on div "1:15" at bounding box center [404, 490] width 361 height 5
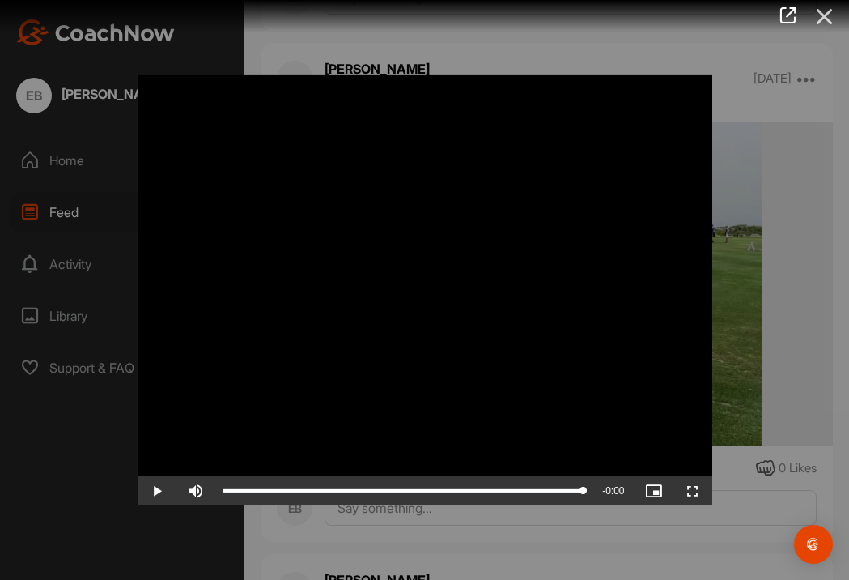
click at [828, 19] on icon at bounding box center [825, 17] width 37 height 30
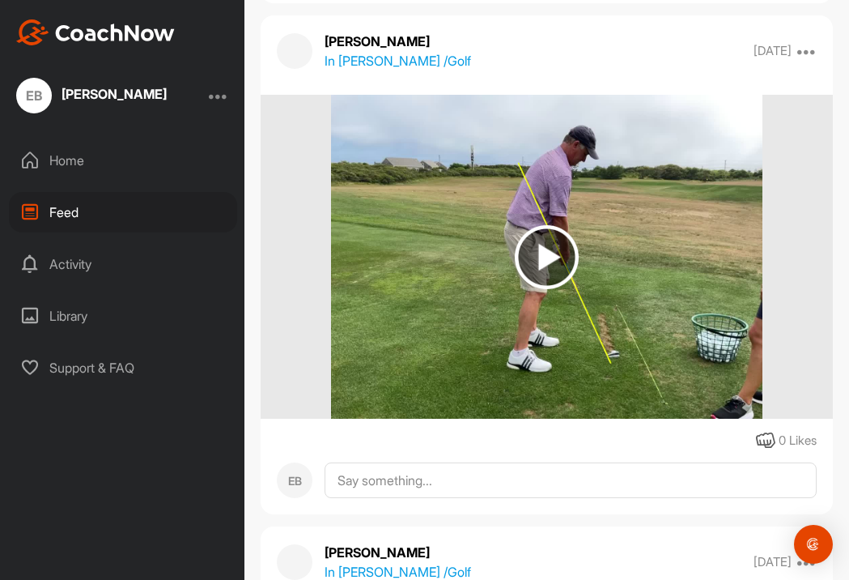
scroll to position [3738, 0]
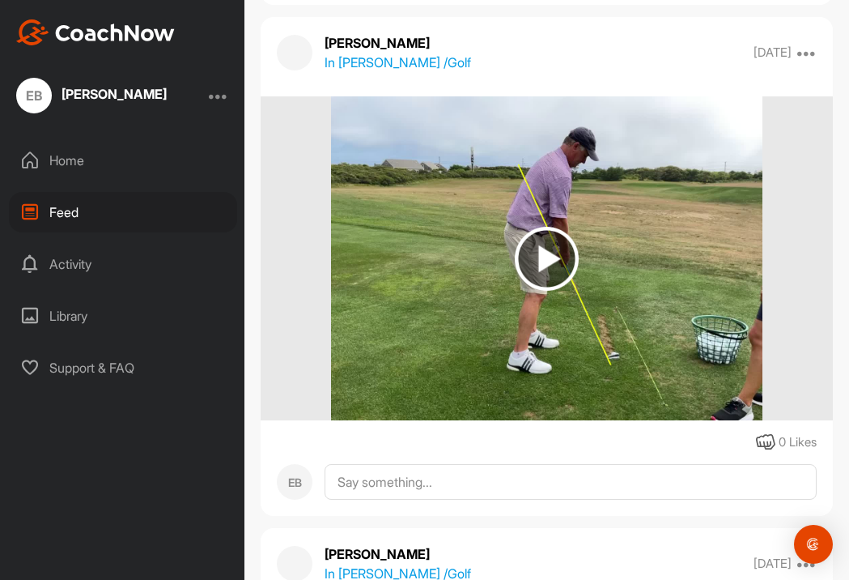
click at [546, 270] on img at bounding box center [547, 259] width 64 height 64
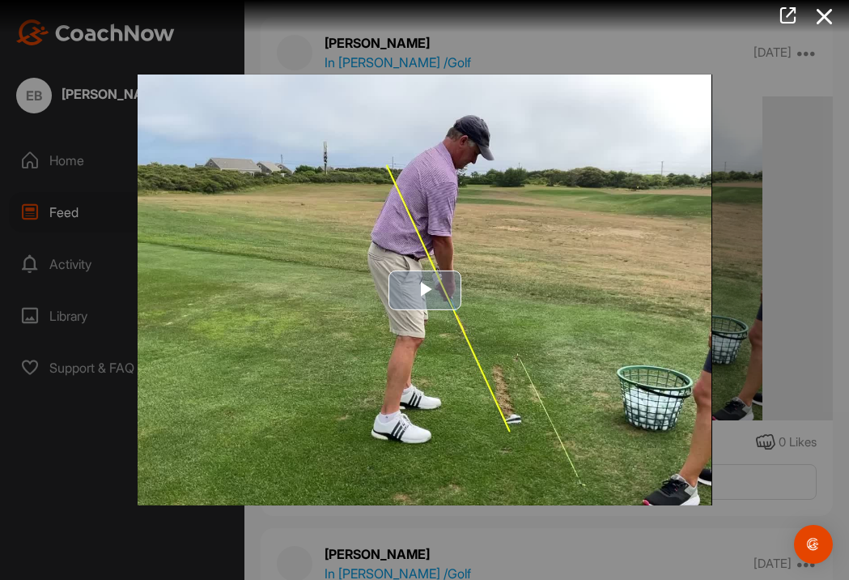
click at [425, 290] on span "Video Player" at bounding box center [425, 290] width 0 height 0
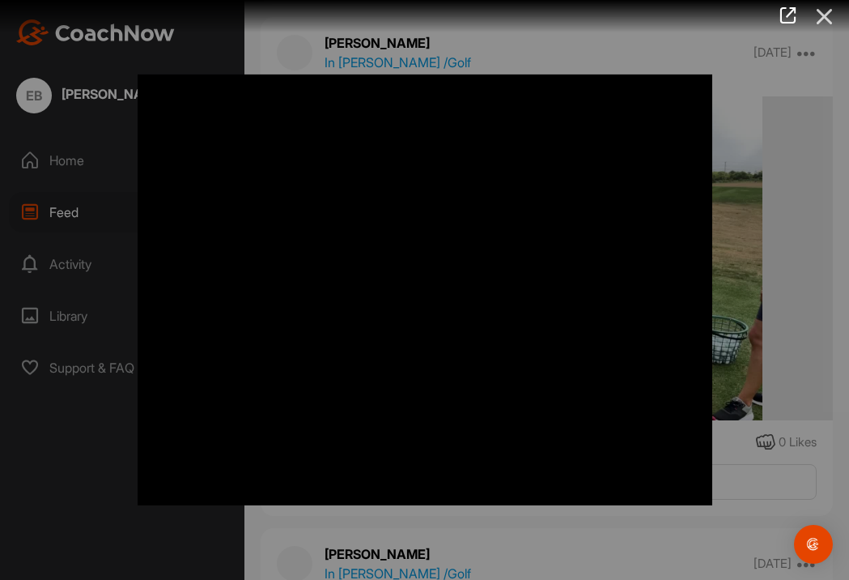
click at [823, 15] on icon at bounding box center [825, 17] width 37 height 30
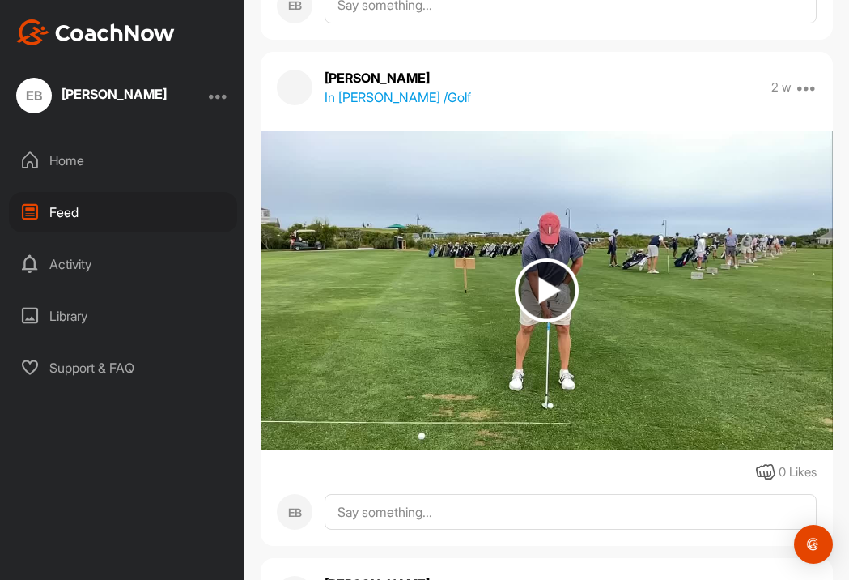
scroll to position [3136, 0]
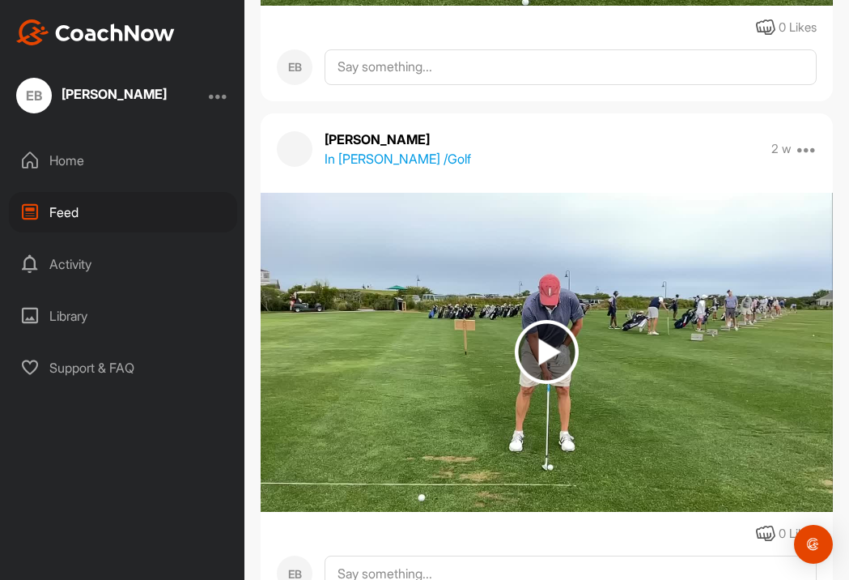
click at [544, 354] on img at bounding box center [547, 352] width 64 height 64
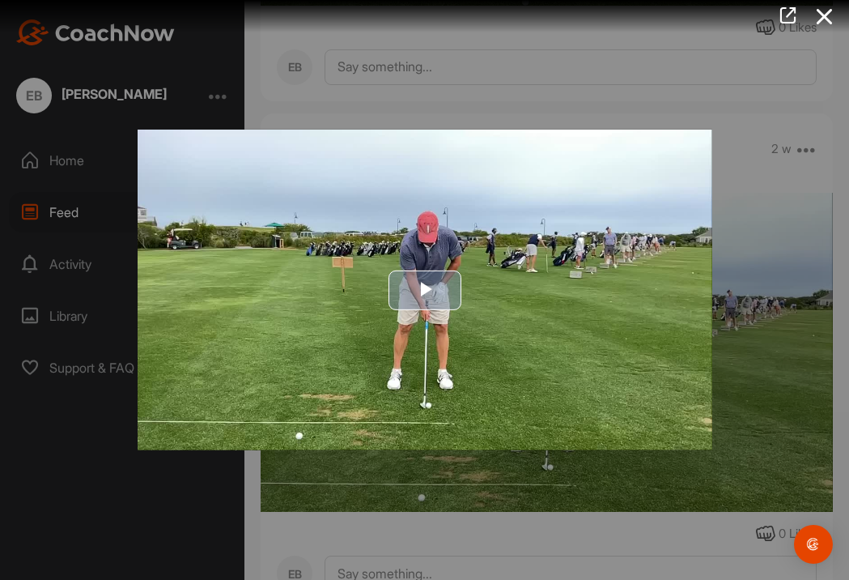
click at [425, 290] on span "Video Player" at bounding box center [425, 290] width 0 height 0
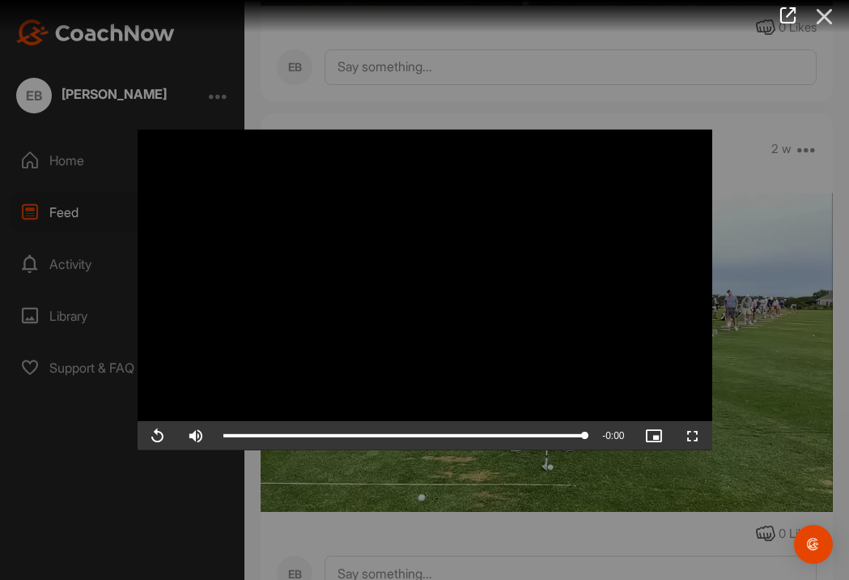
click at [820, 11] on icon at bounding box center [825, 17] width 37 height 30
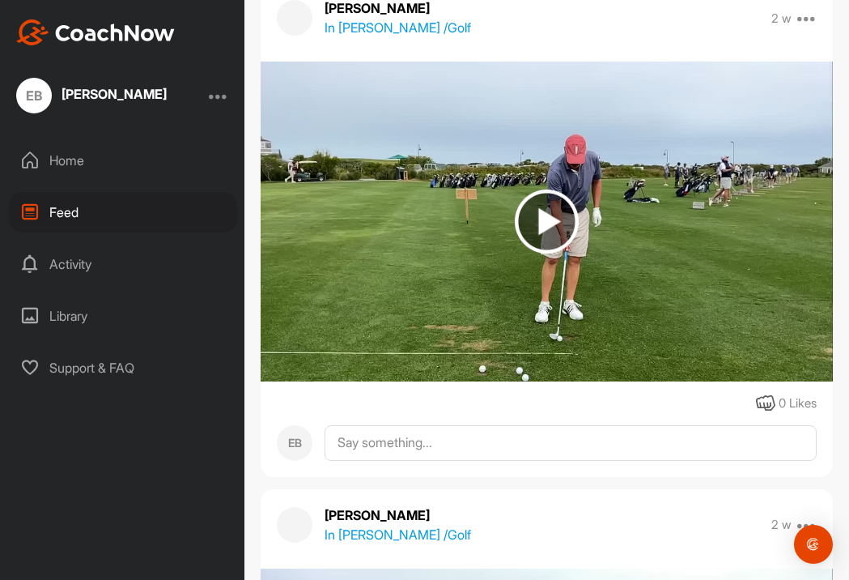
scroll to position [2723, 0]
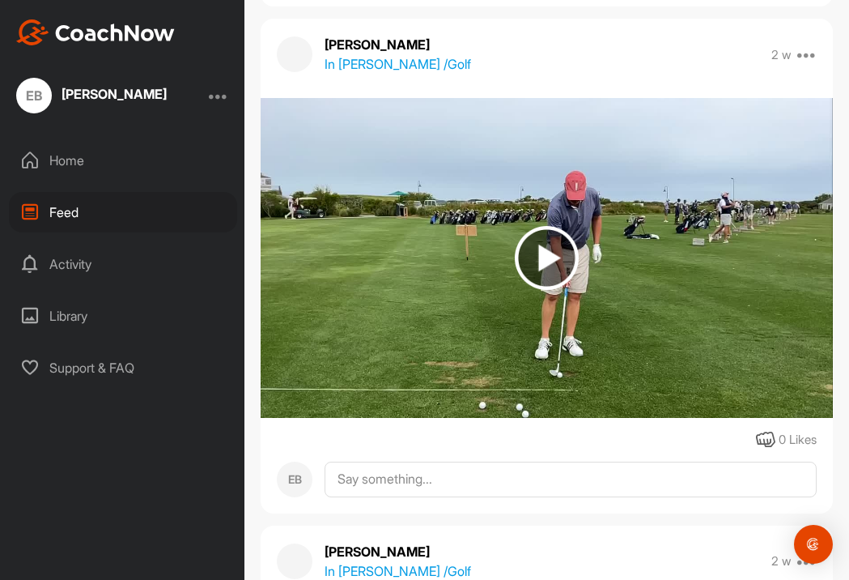
click at [549, 250] on img at bounding box center [547, 258] width 64 height 64
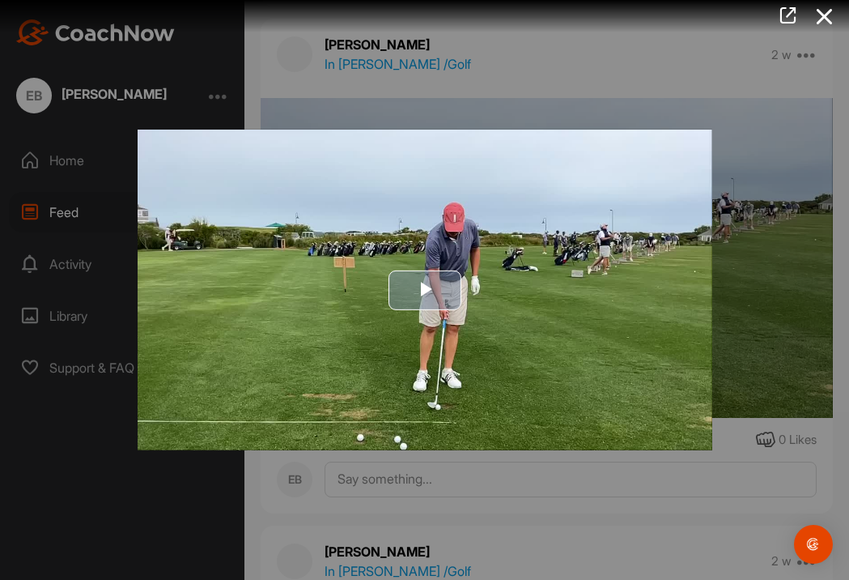
click at [425, 290] on span "Video Player" at bounding box center [425, 290] width 0 height 0
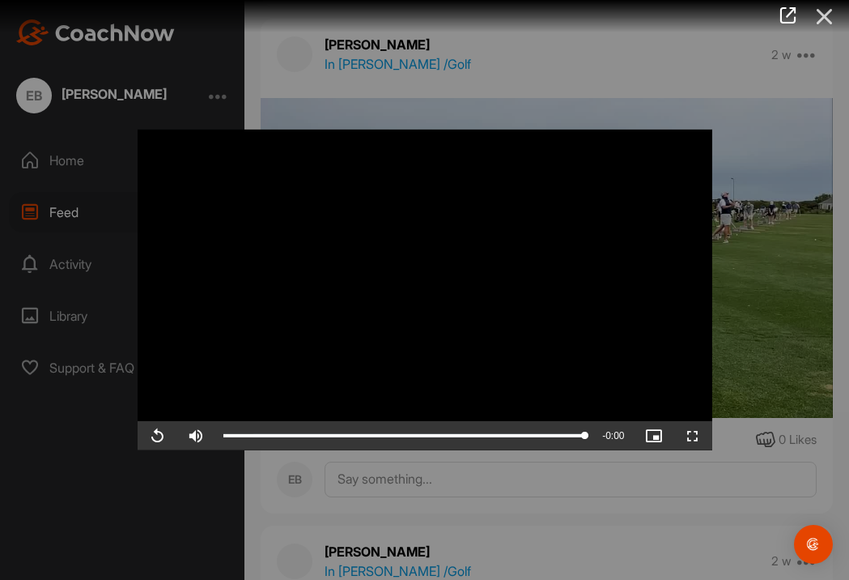
click at [828, 20] on icon at bounding box center [825, 17] width 37 height 30
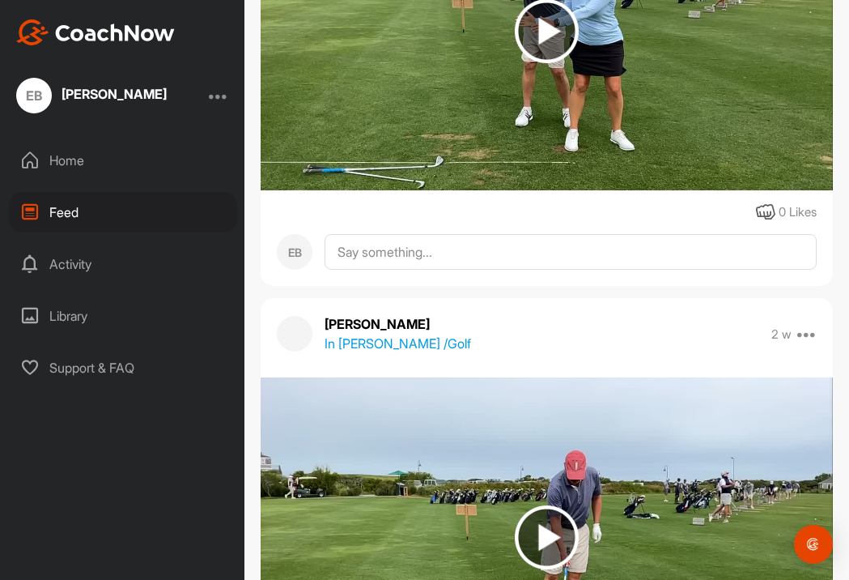
scroll to position [2131, 0]
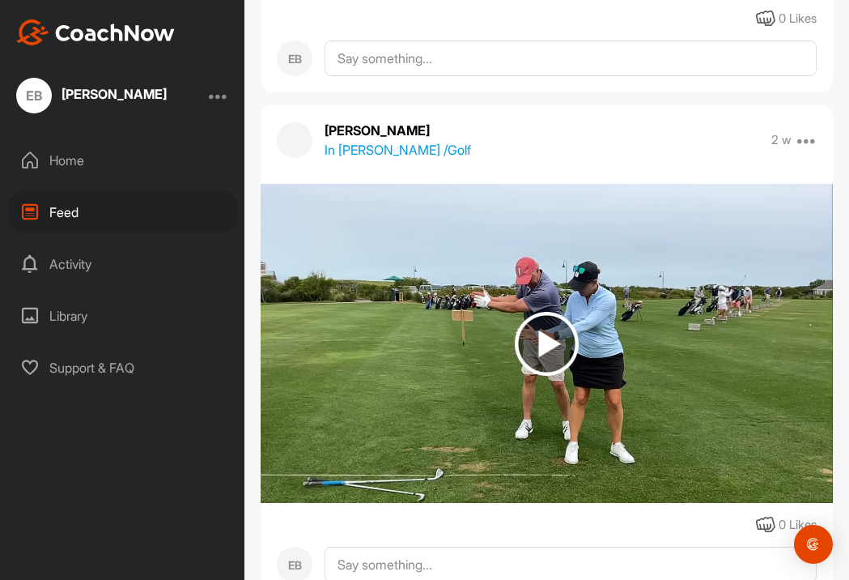
click at [550, 335] on img at bounding box center [547, 344] width 64 height 64
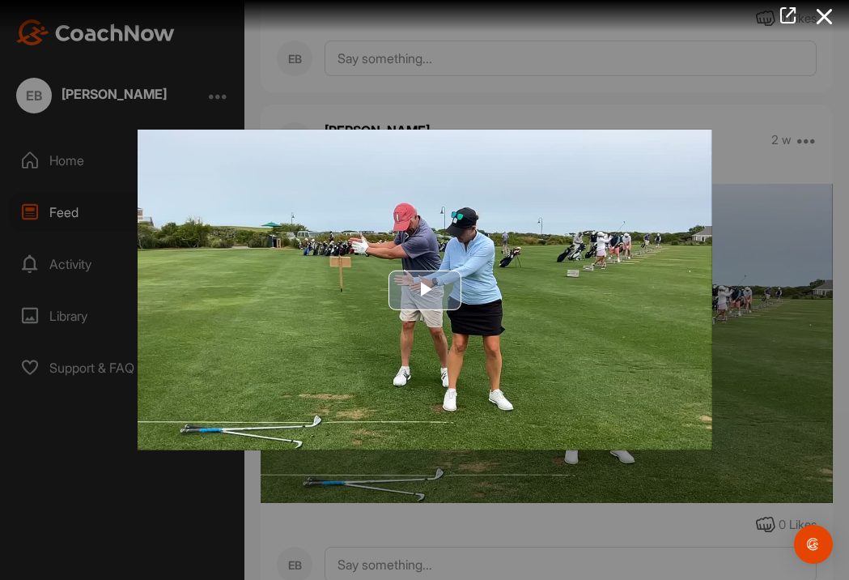
click at [425, 290] on span "Video Player" at bounding box center [425, 290] width 0 height 0
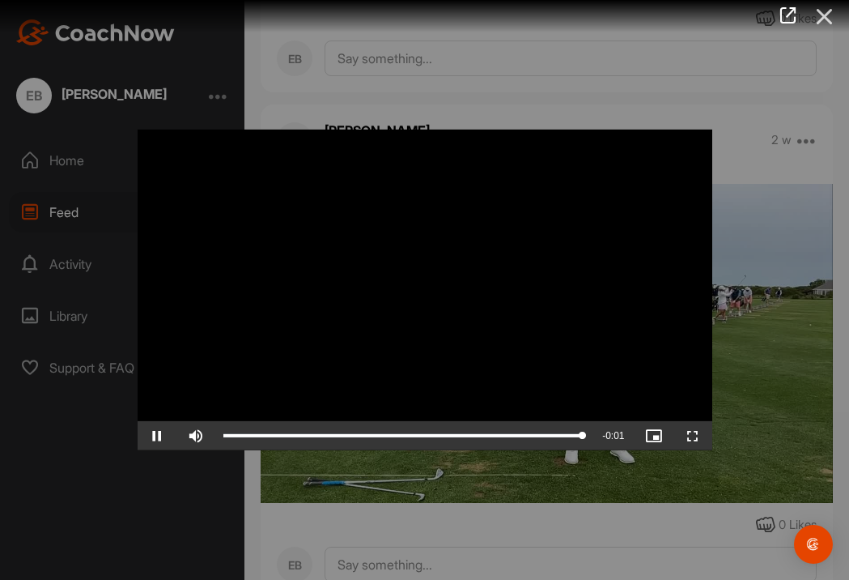
click at [825, 18] on icon at bounding box center [825, 17] width 37 height 30
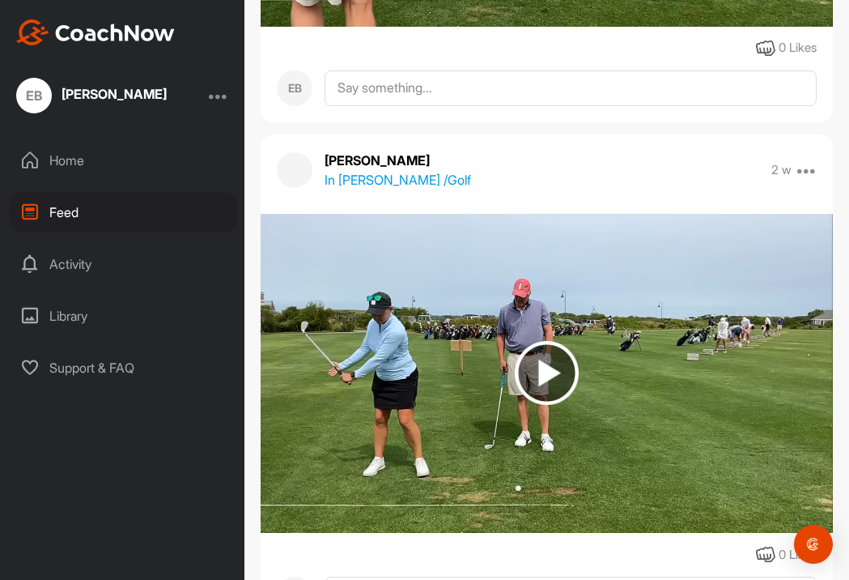
scroll to position [1518, 0]
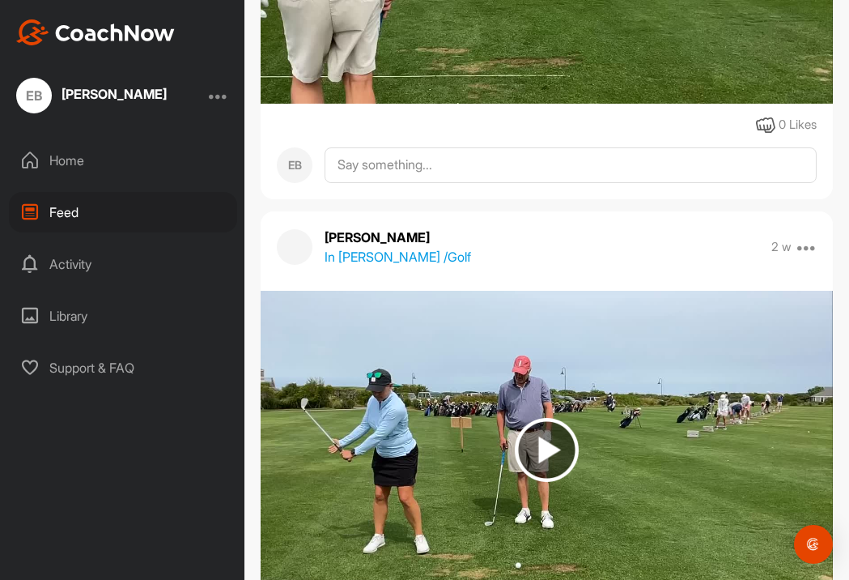
click at [550, 457] on img at bounding box center [547, 450] width 64 height 64
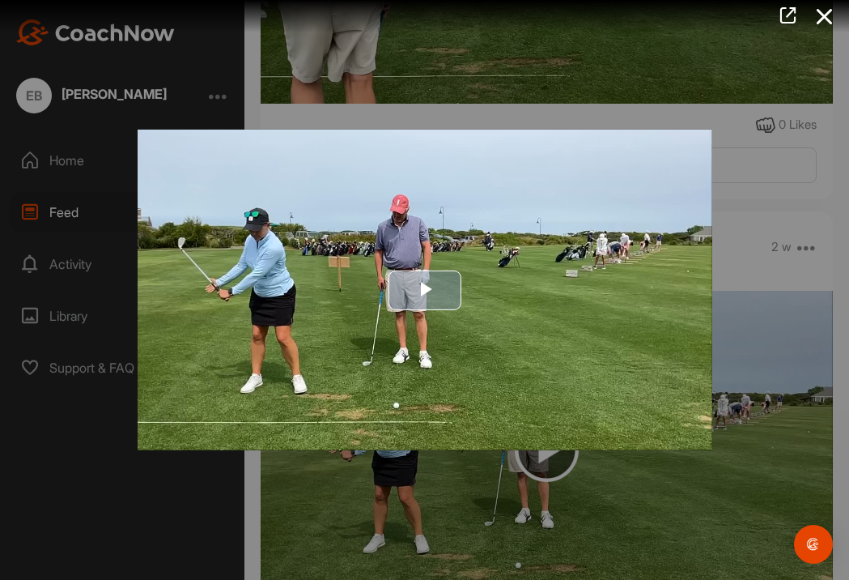
click at [425, 290] on span "Video Player" at bounding box center [425, 290] width 0 height 0
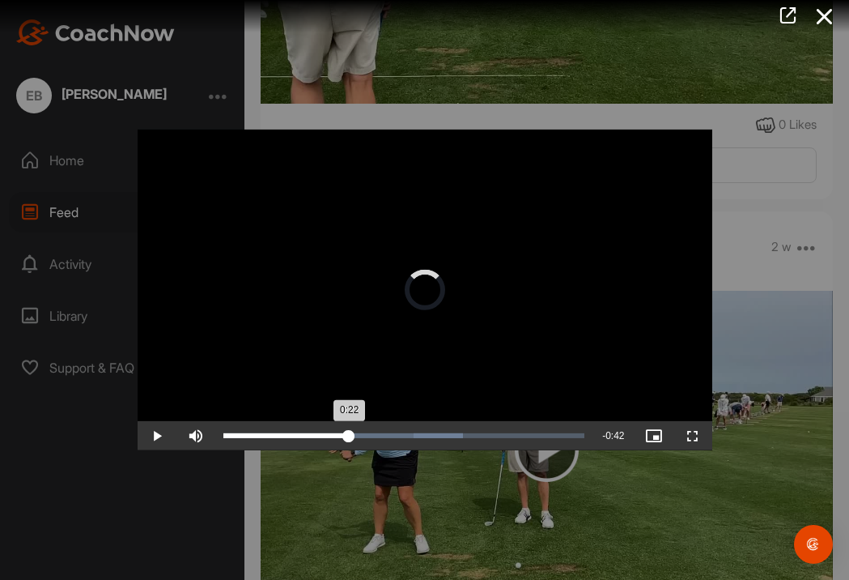
drag, startPoint x: 414, startPoint y: 438, endPoint x: 350, endPoint y: 444, distance: 64.2
click at [350, 444] on div "Loaded : 66.37% 0:22 0:22" at bounding box center [404, 435] width 378 height 29
drag, startPoint x: 354, startPoint y: 439, endPoint x: 441, endPoint y: 429, distance: 88.0
click at [441, 433] on div "0:38" at bounding box center [333, 435] width 219 height 5
click at [356, 438] on div "0:39" at bounding box center [336, 435] width 225 height 5
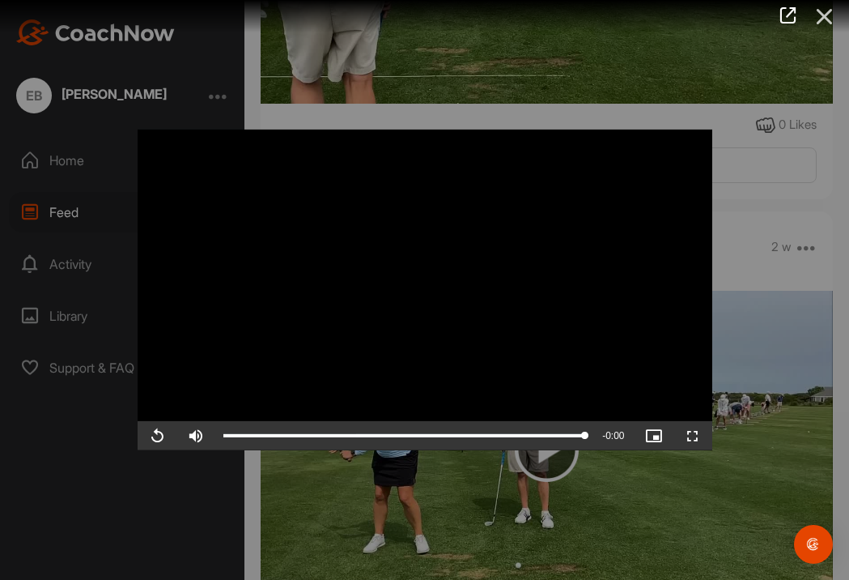
click at [824, 19] on icon at bounding box center [825, 17] width 37 height 30
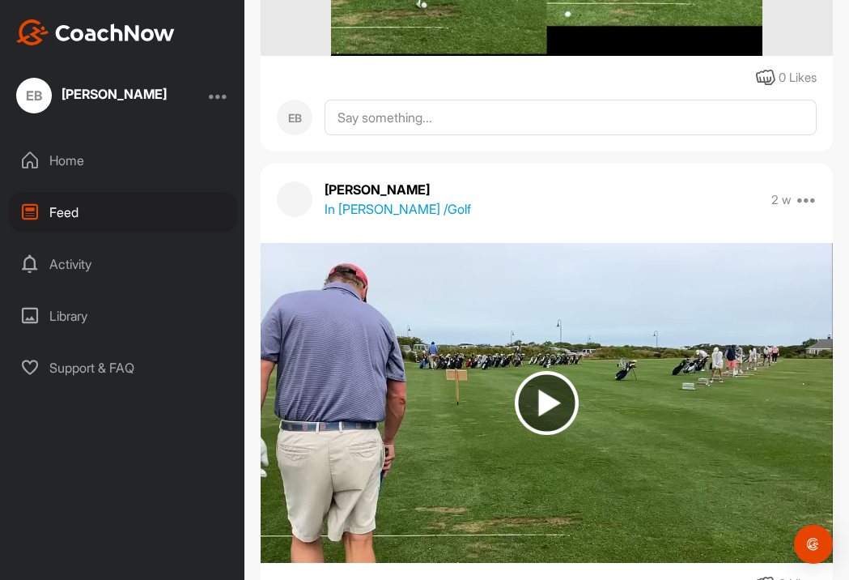
scroll to position [1071, 0]
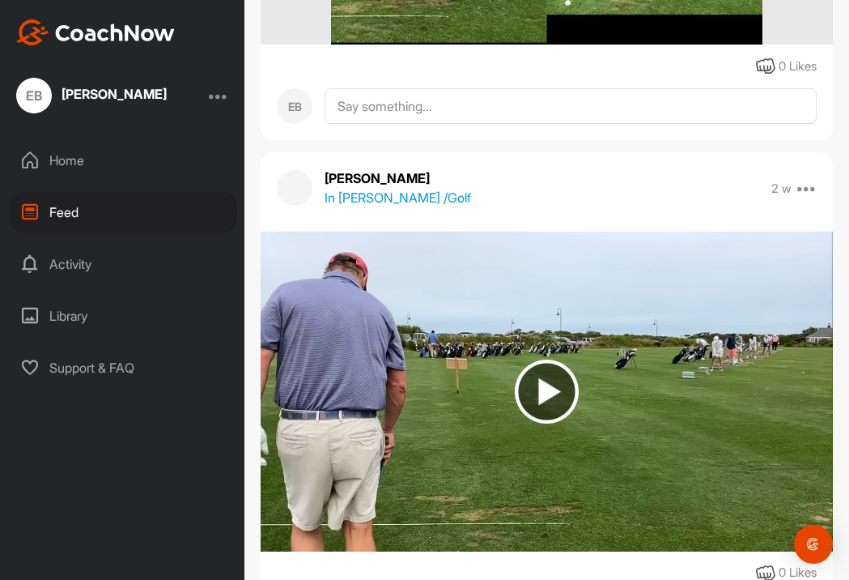
click at [546, 392] on img at bounding box center [547, 392] width 64 height 64
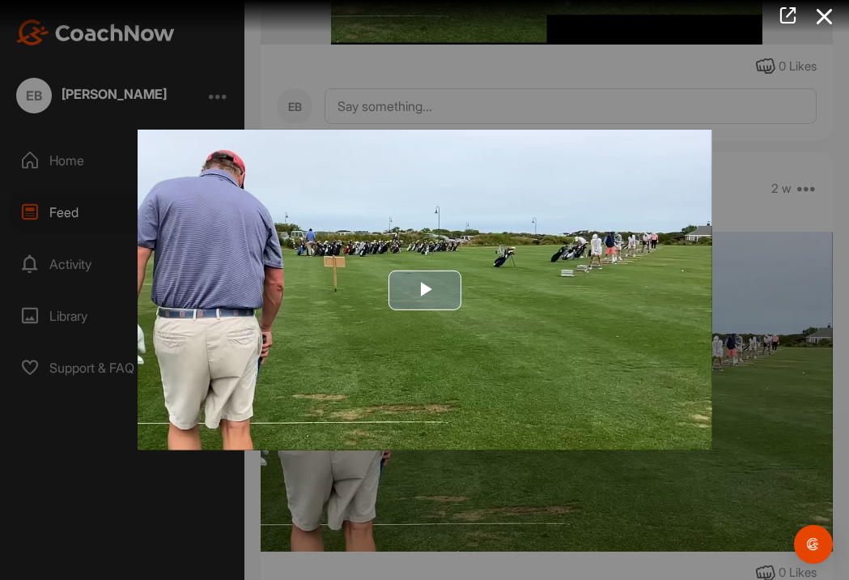
click at [425, 290] on span "Video Player" at bounding box center [425, 290] width 0 height 0
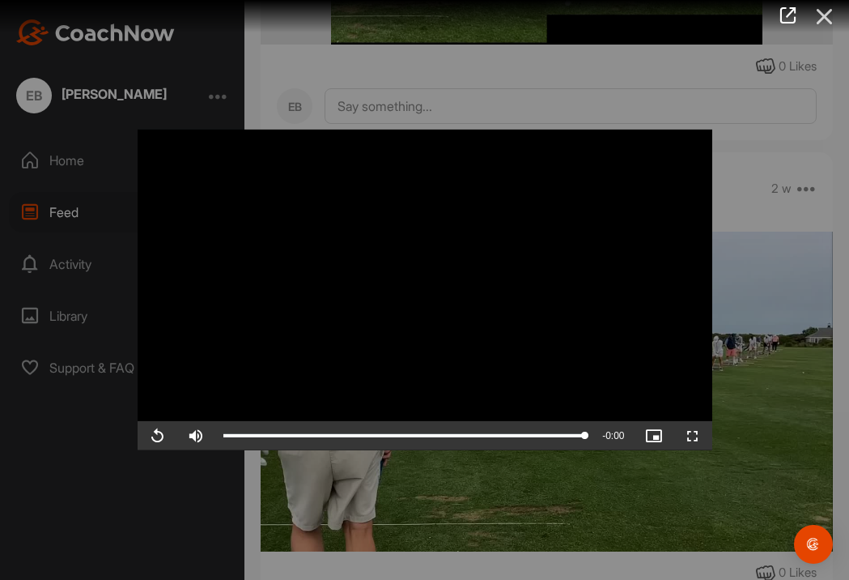
click at [832, 15] on icon at bounding box center [825, 17] width 37 height 30
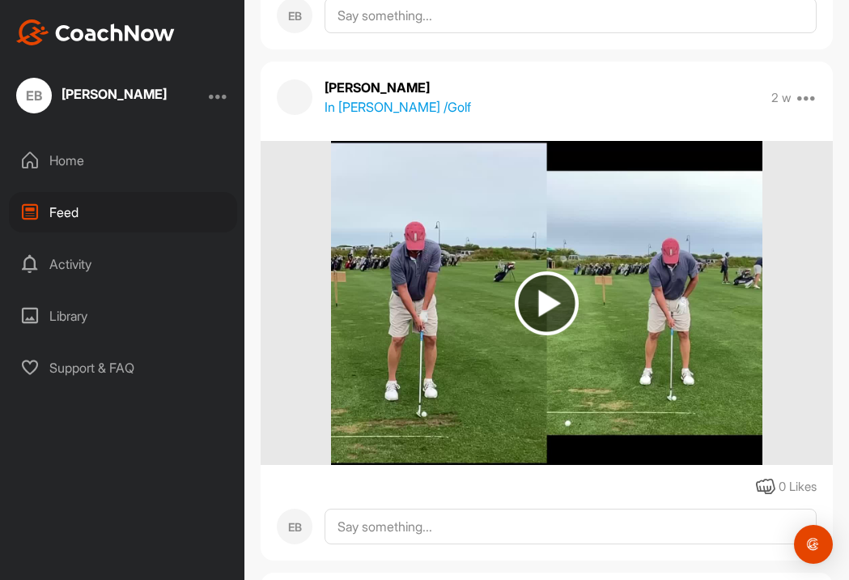
scroll to position [632, 0]
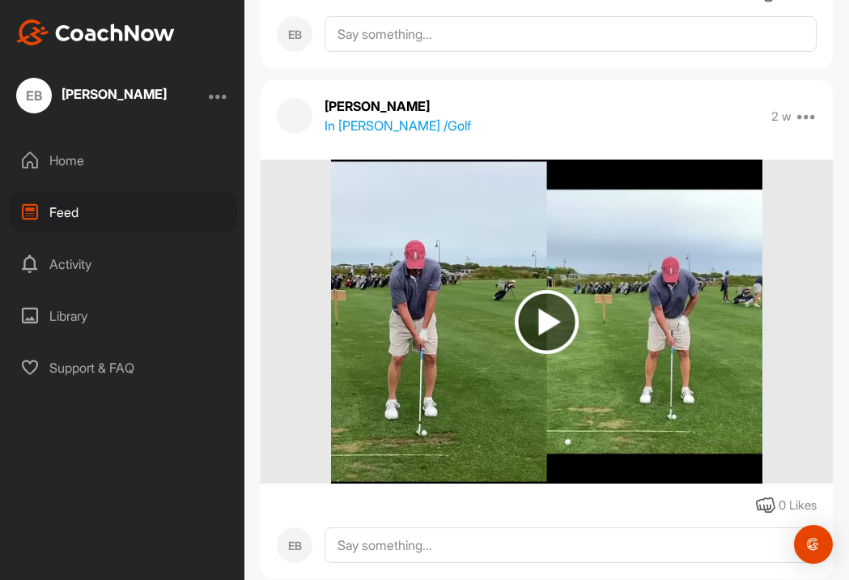
click at [548, 328] on img at bounding box center [547, 322] width 64 height 64
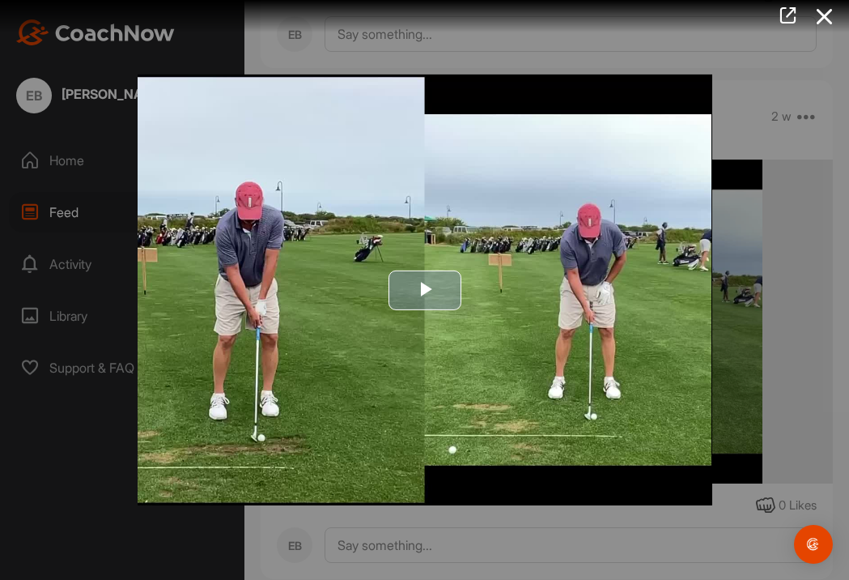
click at [425, 290] on span "Video Player" at bounding box center [425, 290] width 0 height 0
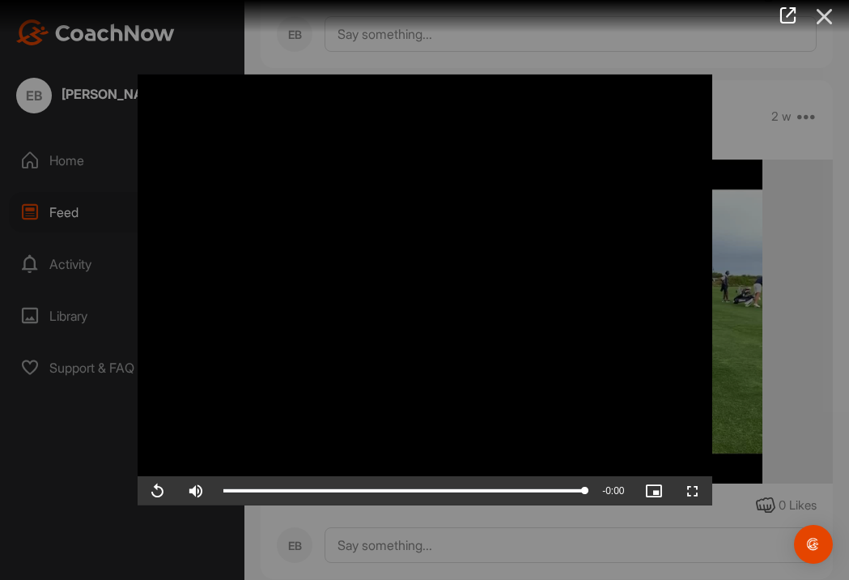
click at [827, 13] on icon at bounding box center [825, 17] width 37 height 30
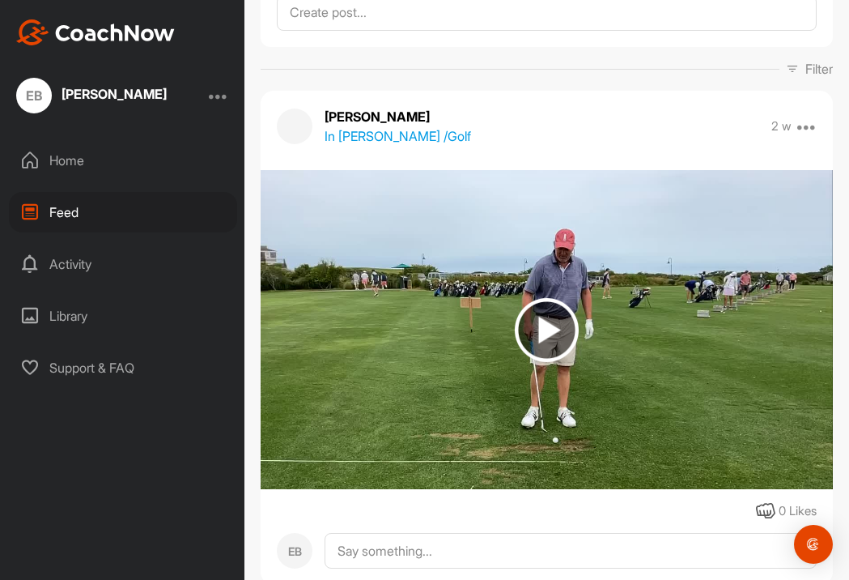
scroll to position [79, 0]
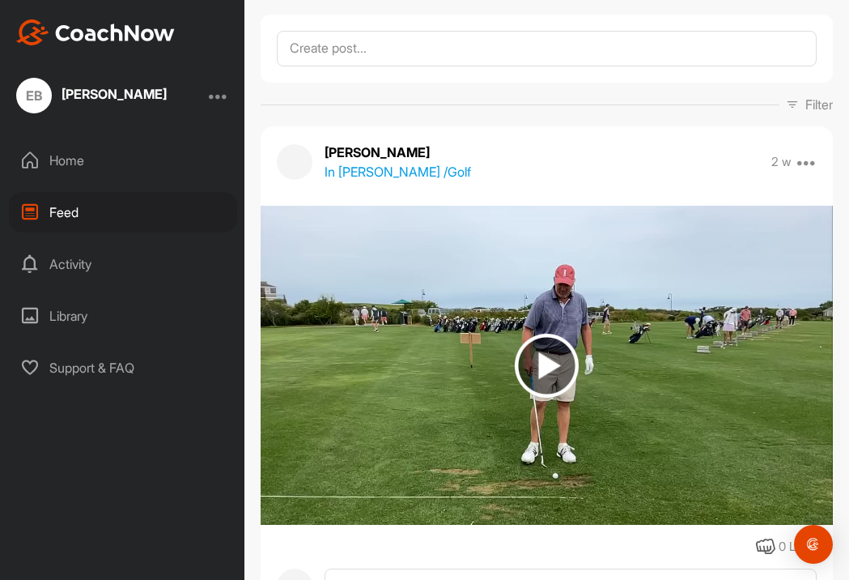
click at [560, 368] on img at bounding box center [547, 366] width 64 height 64
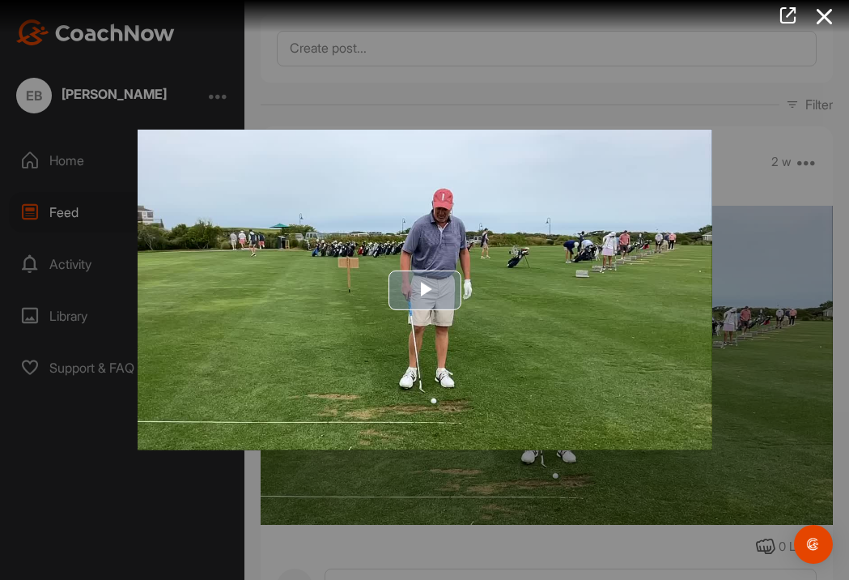
click at [425, 290] on span "Video Player" at bounding box center [425, 290] width 0 height 0
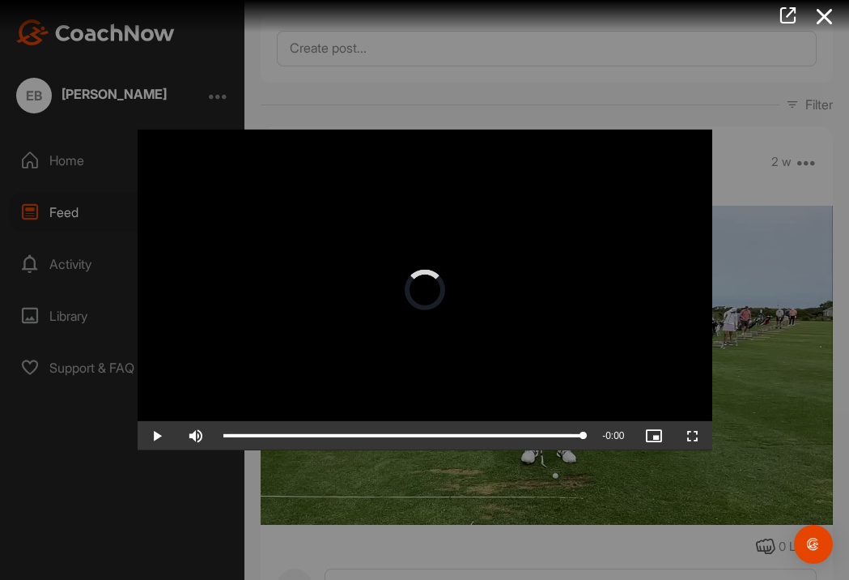
drag, startPoint x: 582, startPoint y: 438, endPoint x: 680, endPoint y: 411, distance: 101.8
click at [679, 412] on div "Video Player is loading. Play Video Play Skip Backward Skip Forward Mute Curren…" at bounding box center [425, 290] width 575 height 321
click at [829, 18] on icon at bounding box center [825, 17] width 37 height 30
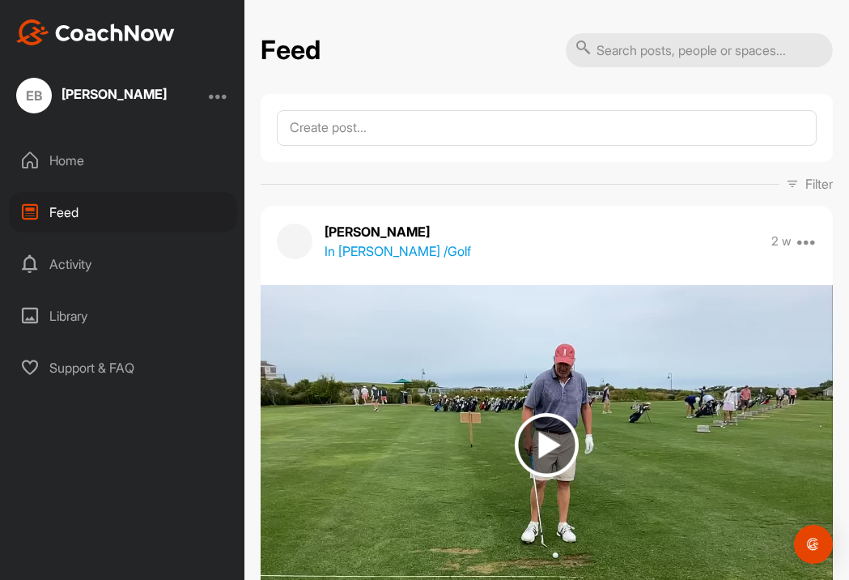
scroll to position [0, 0]
